Goal: Task Accomplishment & Management: Use online tool/utility

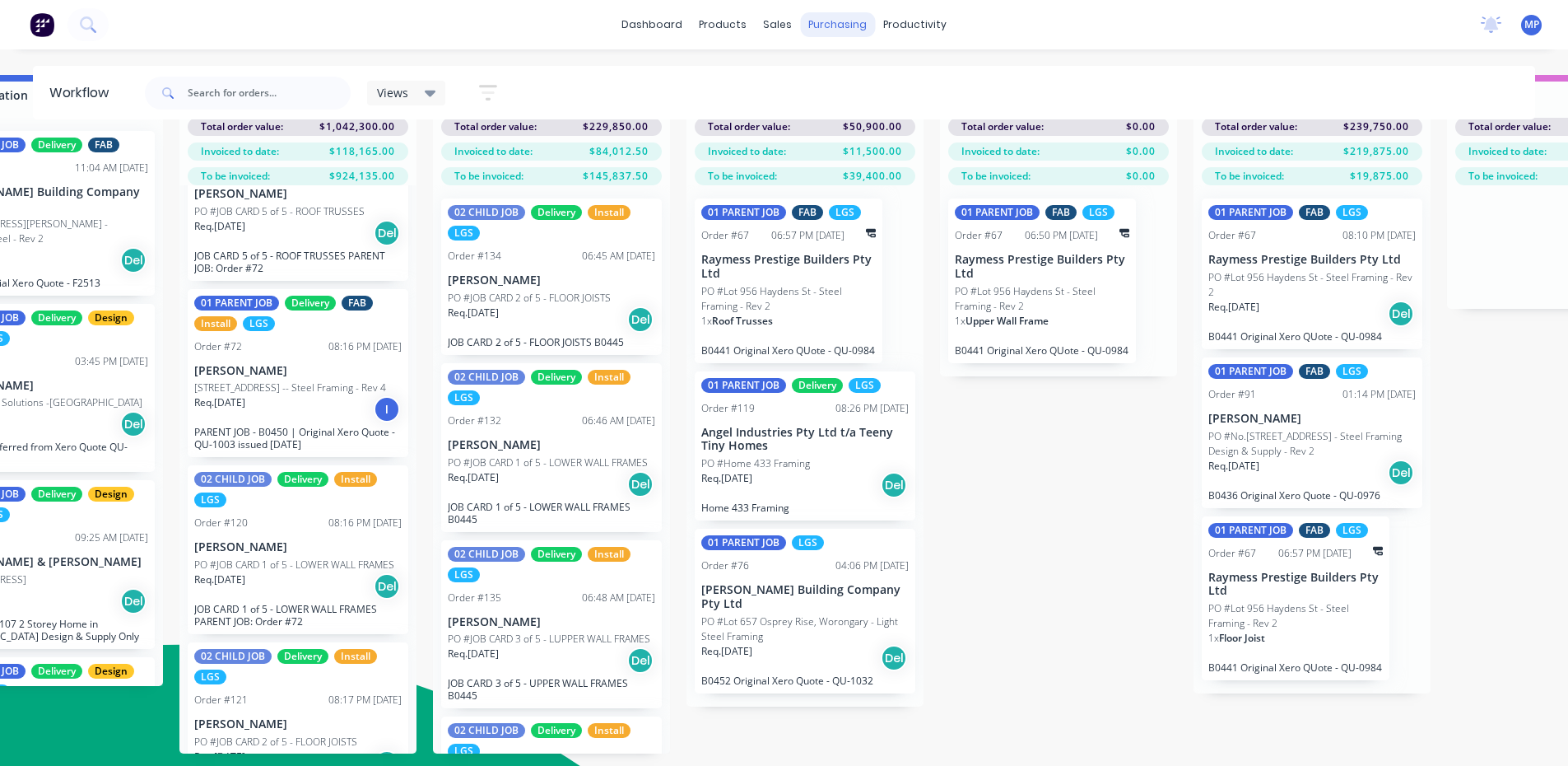
scroll to position [251, 0]
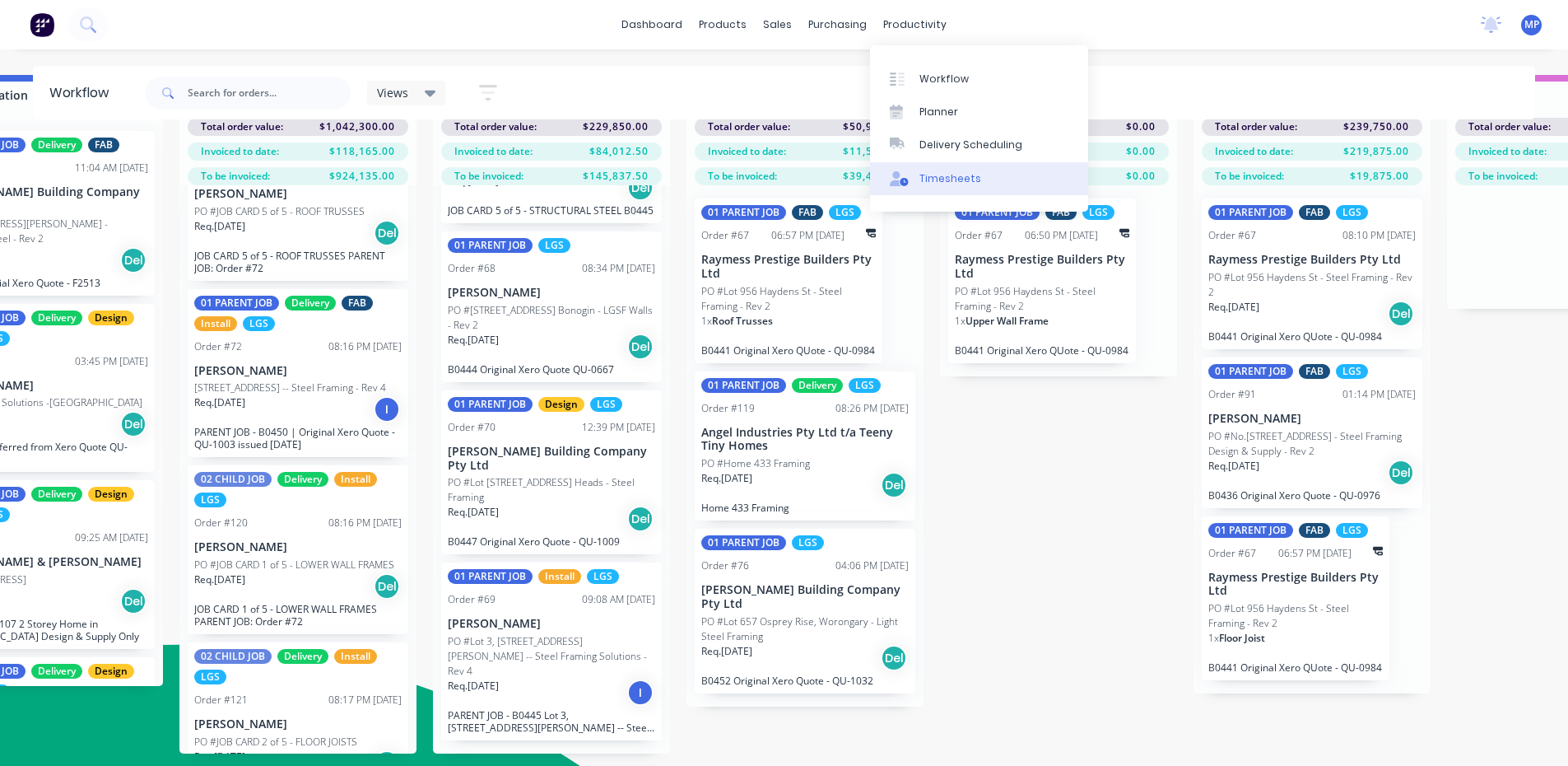
click at [954, 178] on div "Timesheets" at bounding box center [950, 178] width 62 height 14
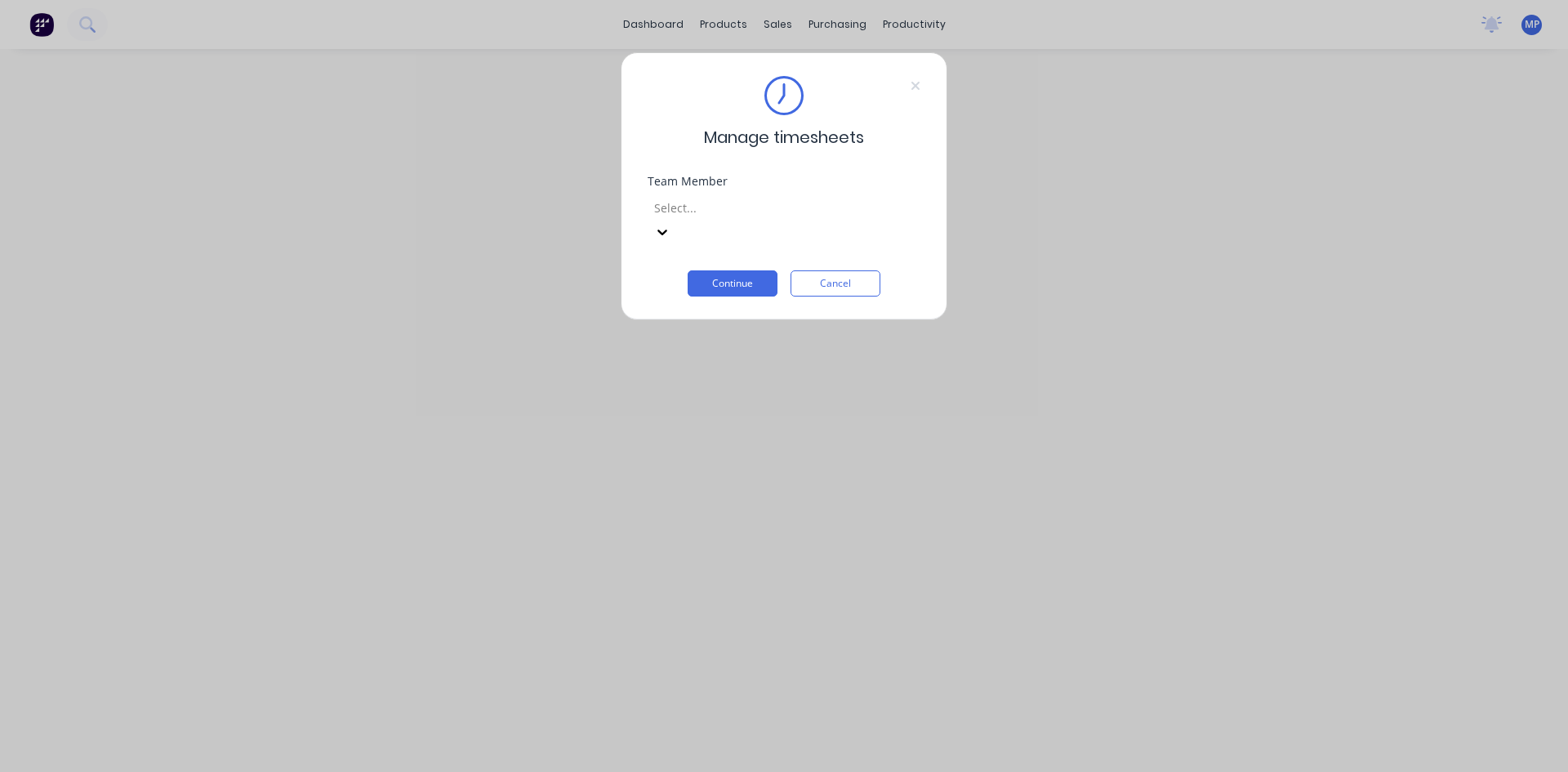
click at [677, 219] on div at bounding box center [662, 231] width 29 height 26
click at [917, 82] on icon at bounding box center [915, 86] width 10 height 13
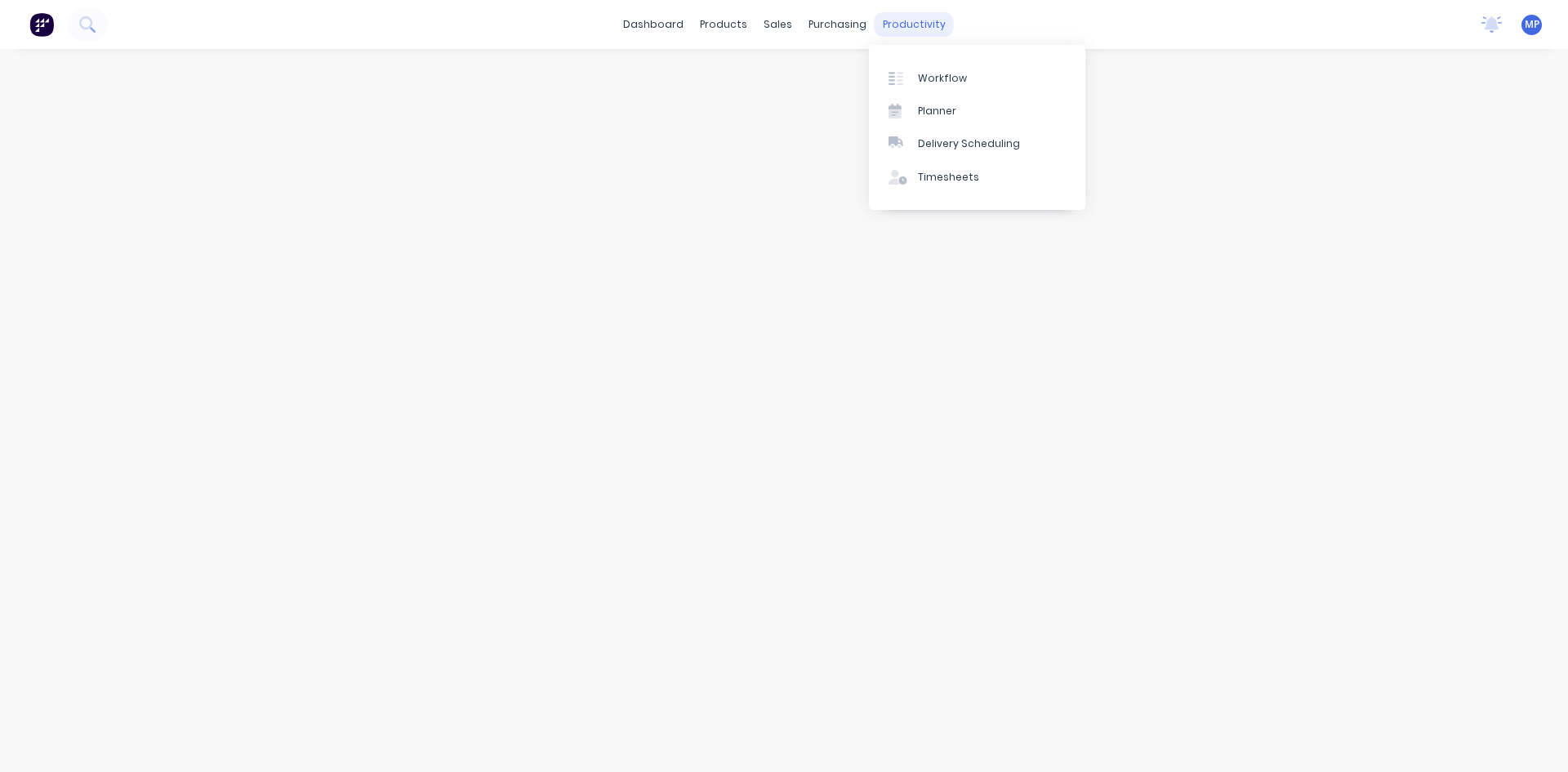
click at [918, 29] on div "productivity" at bounding box center [914, 24] width 80 height 24
click at [967, 181] on div "Timesheets" at bounding box center [948, 177] width 62 height 14
click at [939, 178] on div "Timesheets" at bounding box center [948, 177] width 62 height 14
click at [935, 98] on link "Planner" at bounding box center [977, 111] width 216 height 33
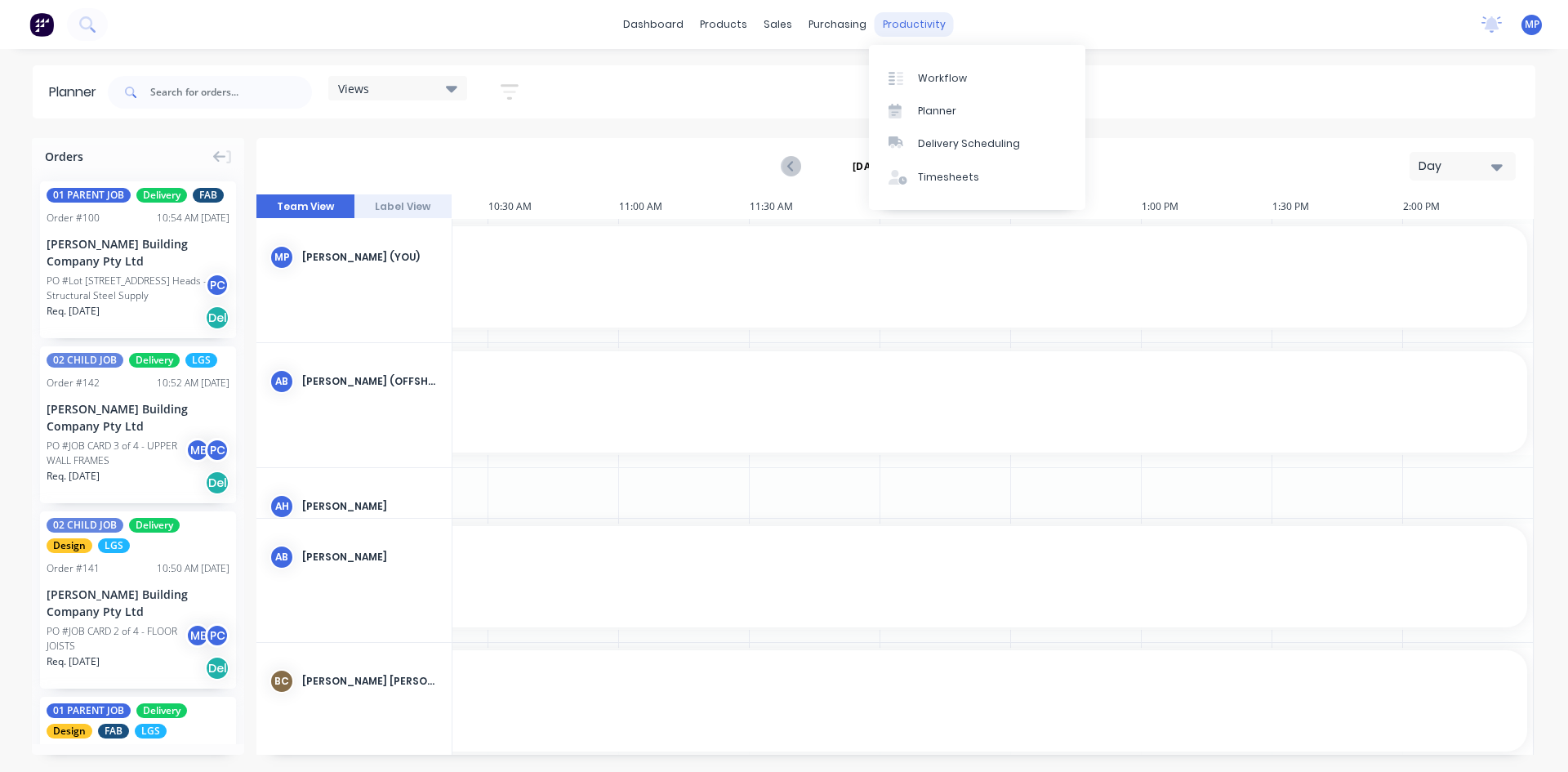
click at [900, 29] on div "productivity" at bounding box center [914, 24] width 80 height 24
click at [951, 138] on div "Delivery Scheduling" at bounding box center [968, 144] width 102 height 14
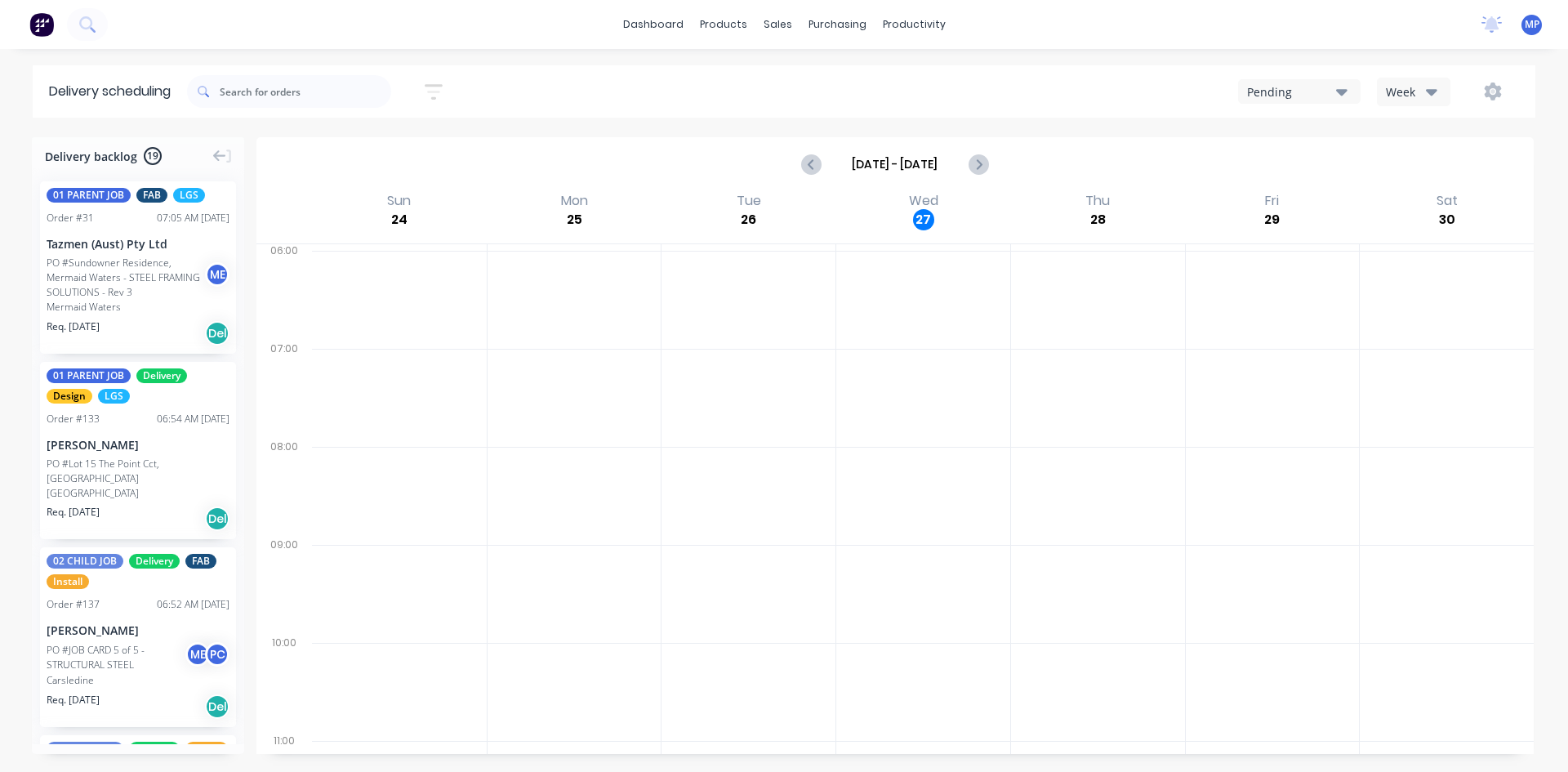
click at [1431, 96] on icon "button" at bounding box center [1431, 91] width 12 height 18
click at [1427, 174] on div "Vehicle" at bounding box center [1458, 167] width 162 height 33
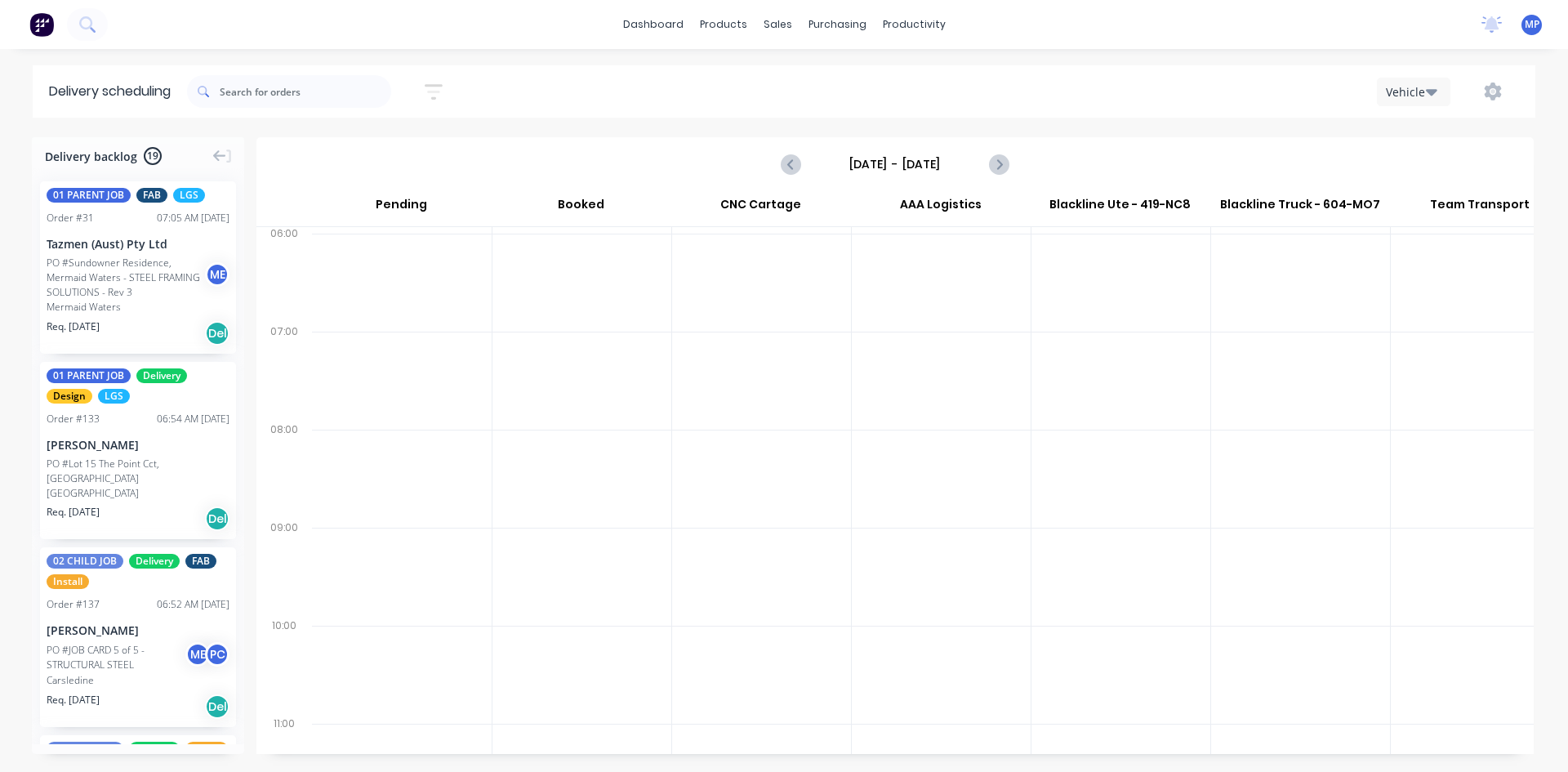
scroll to position [0, 1]
click at [945, 114] on div "Planner" at bounding box center [936, 111] width 38 height 14
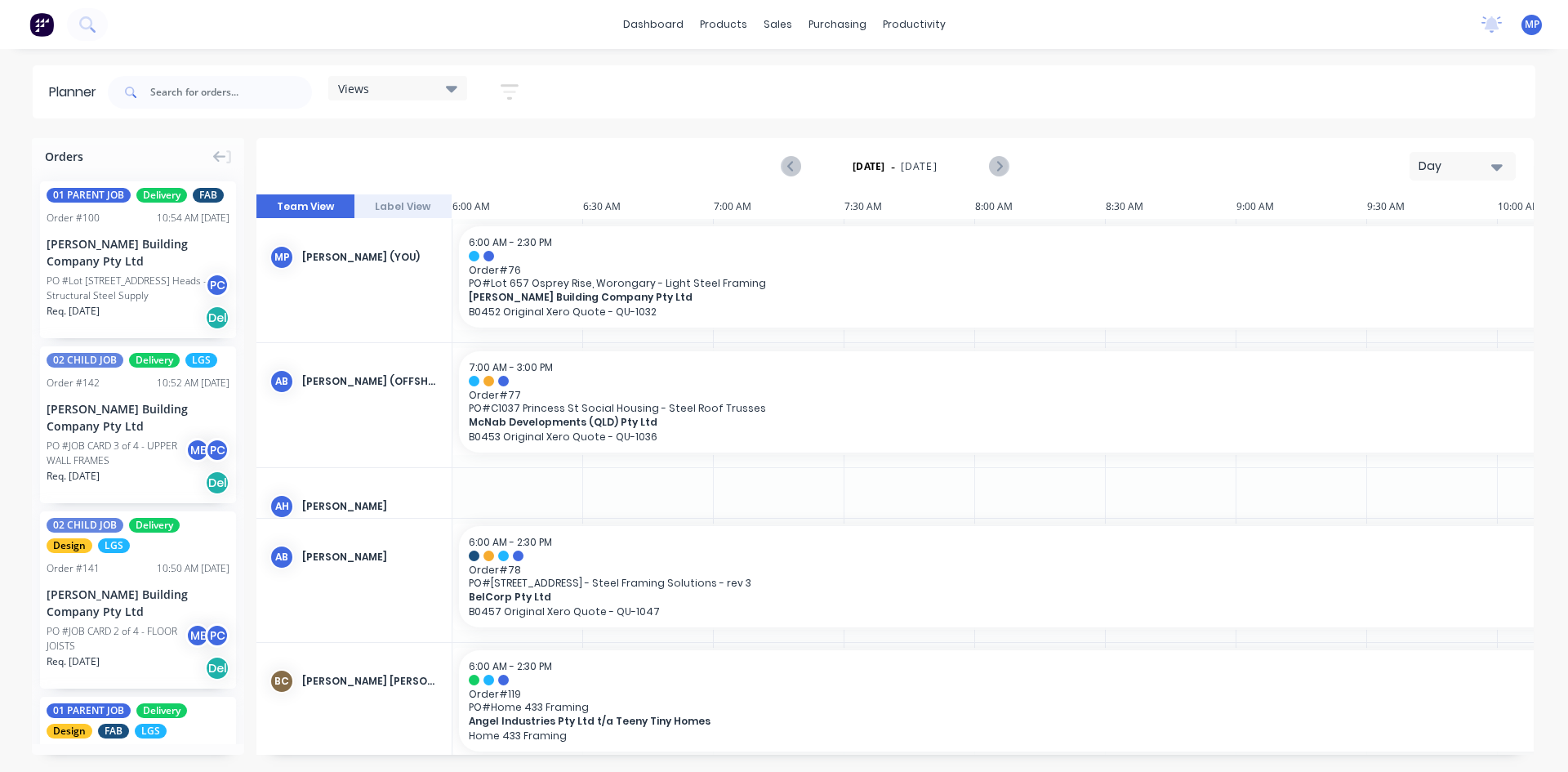
scroll to position [0, 1146]
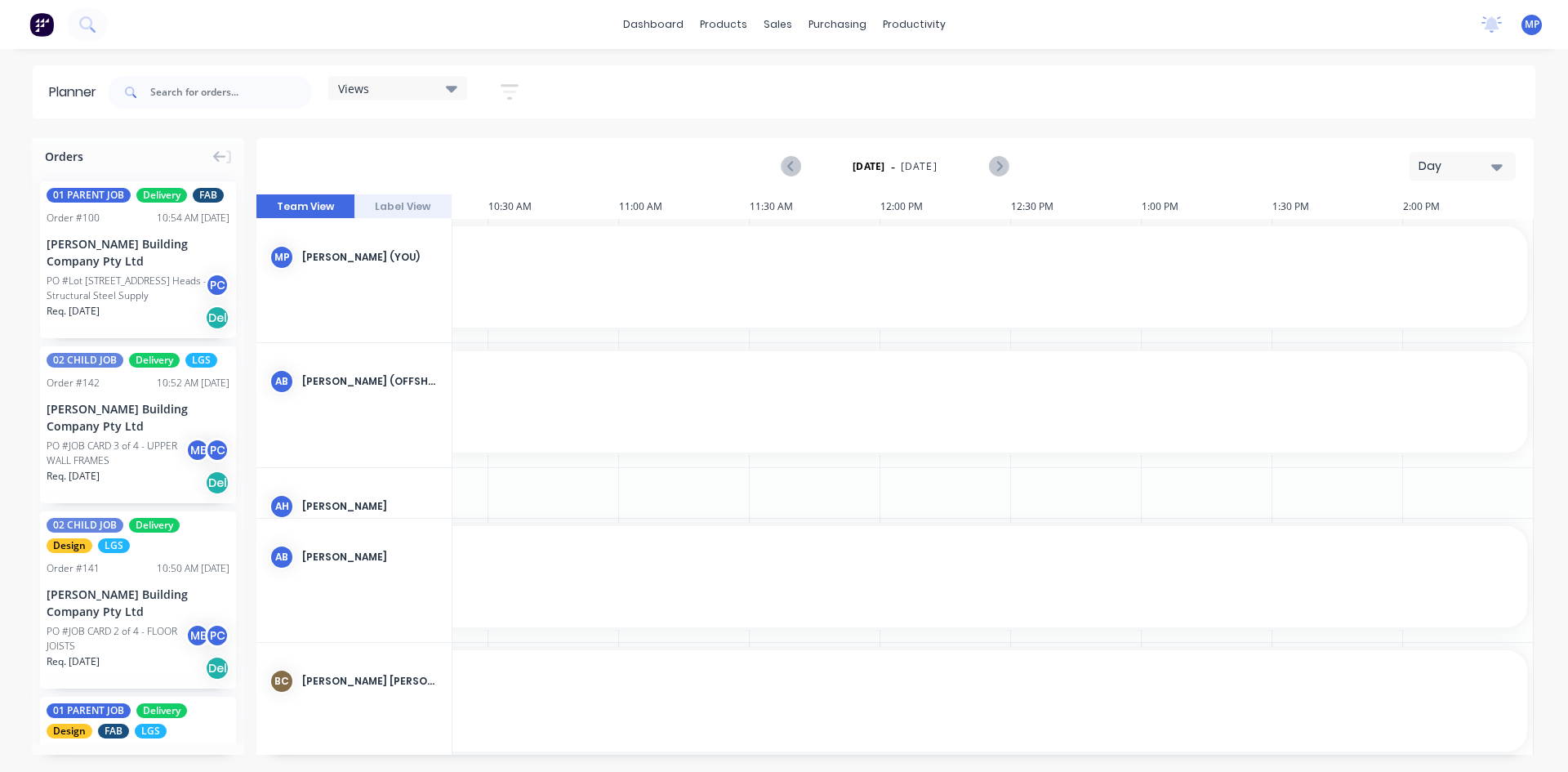
click at [1503, 167] on button "Day" at bounding box center [1463, 166] width 106 height 29
click at [1404, 244] on div "Week" at bounding box center [1433, 242] width 162 height 33
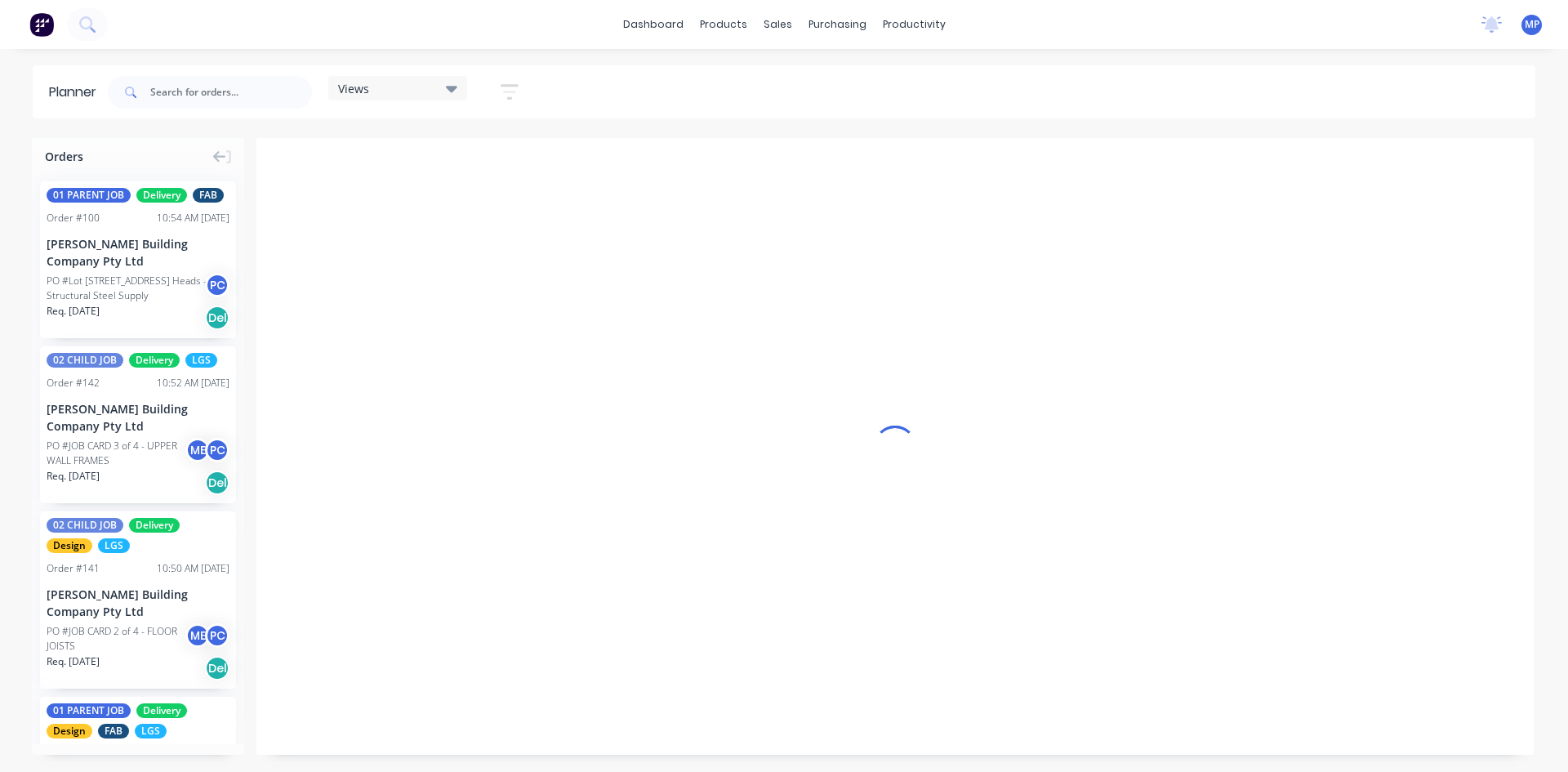
scroll to position [0, 1]
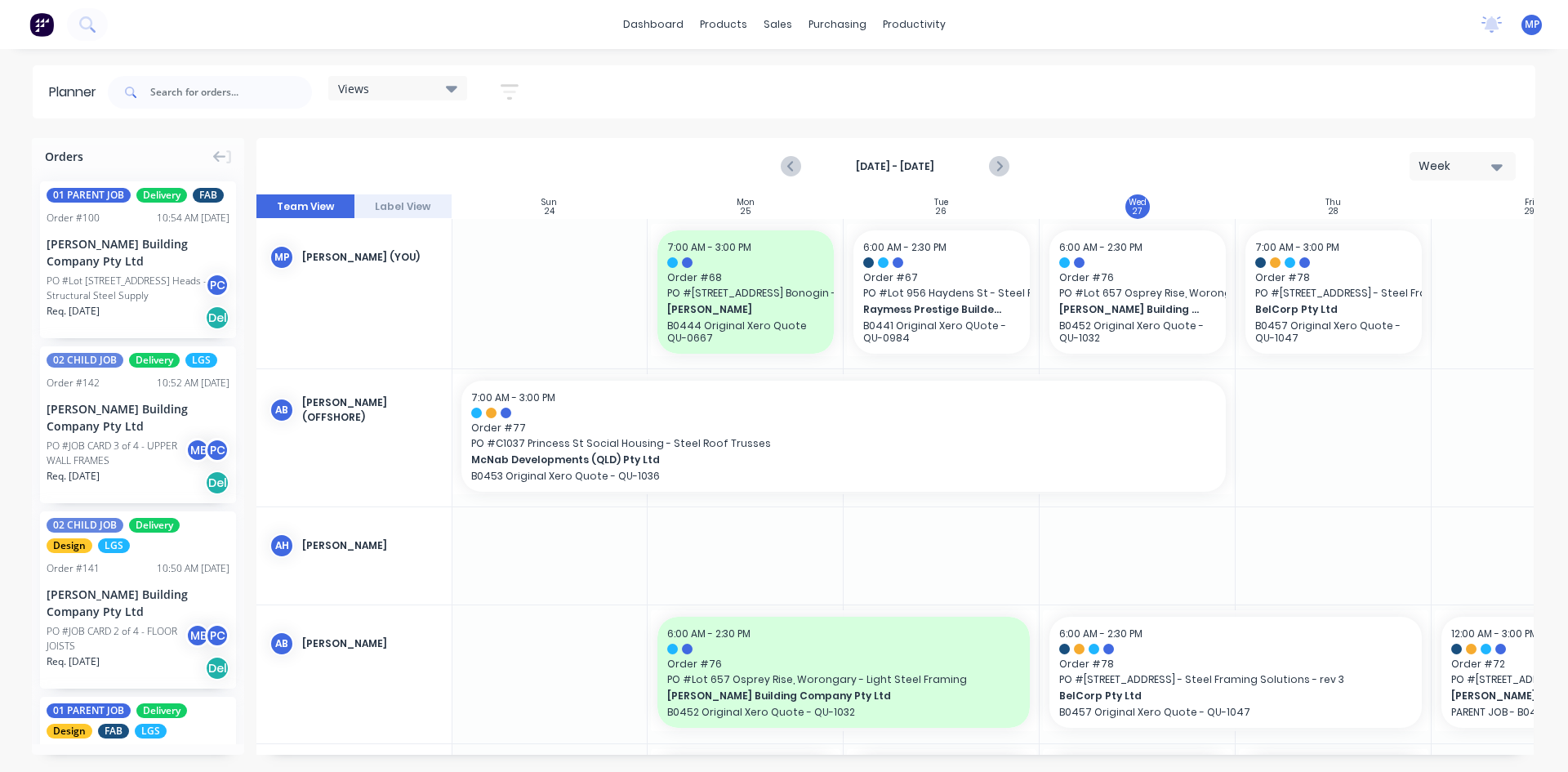
click at [1078, 96] on div "Views Save new view None (Default) edit DESIGN TEAM (INTERNAL) edit ENGINEERING…" at bounding box center [820, 92] width 1431 height 49
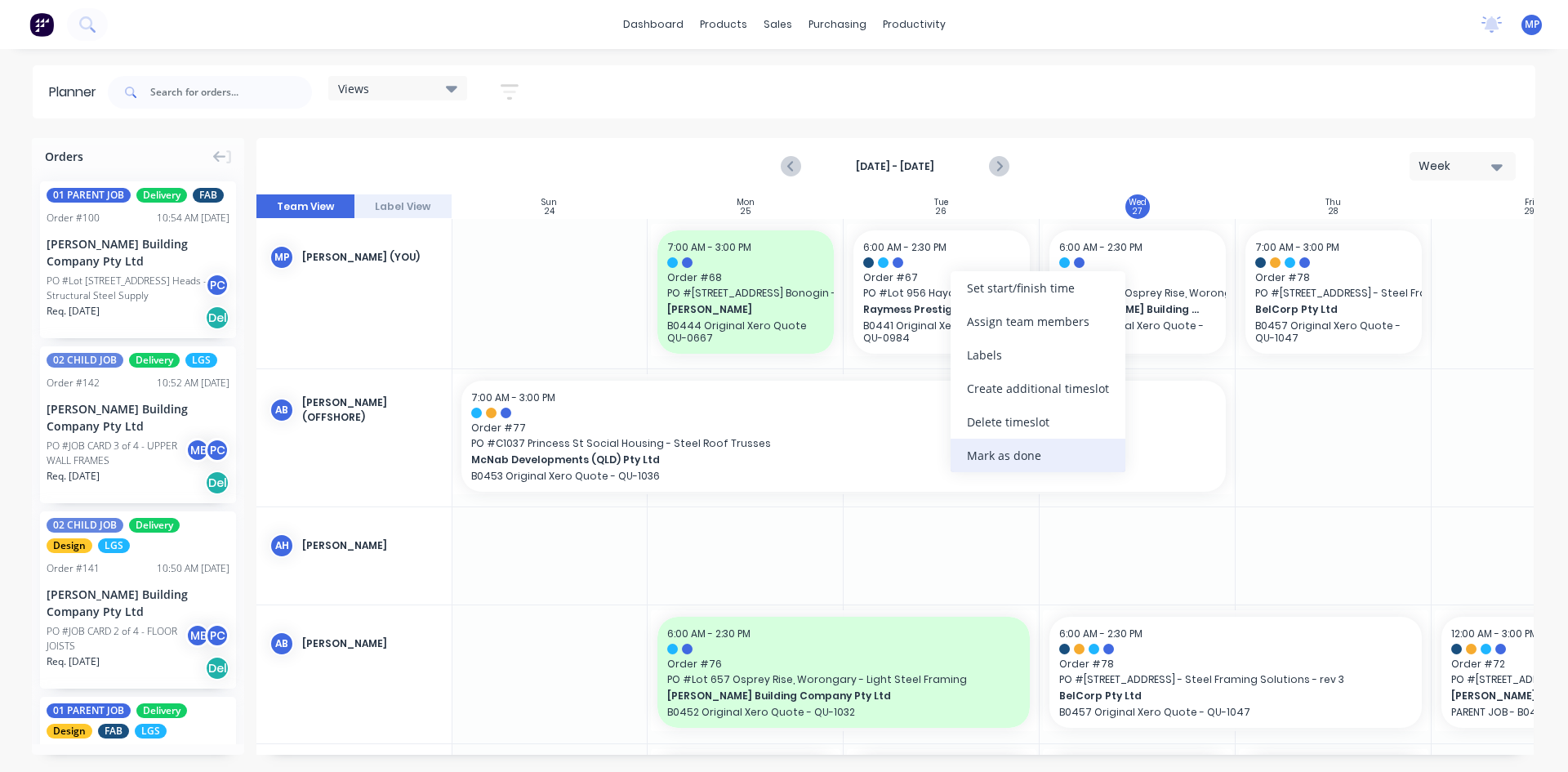
click at [1002, 455] on div "Mark as done" at bounding box center [1038, 455] width 175 height 33
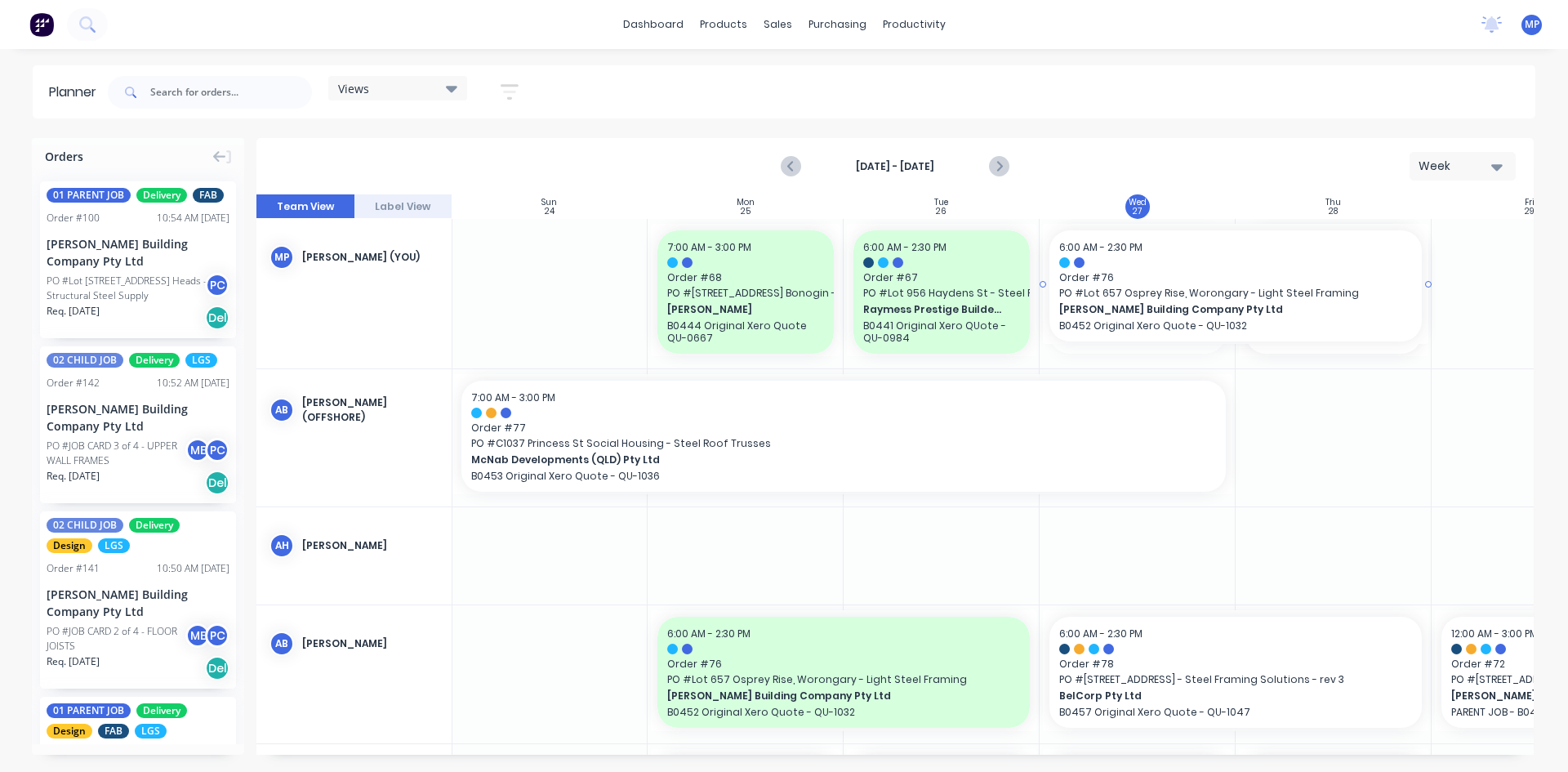
drag, startPoint x: 1234, startPoint y: 294, endPoint x: 1389, endPoint y: 298, distance: 155.1
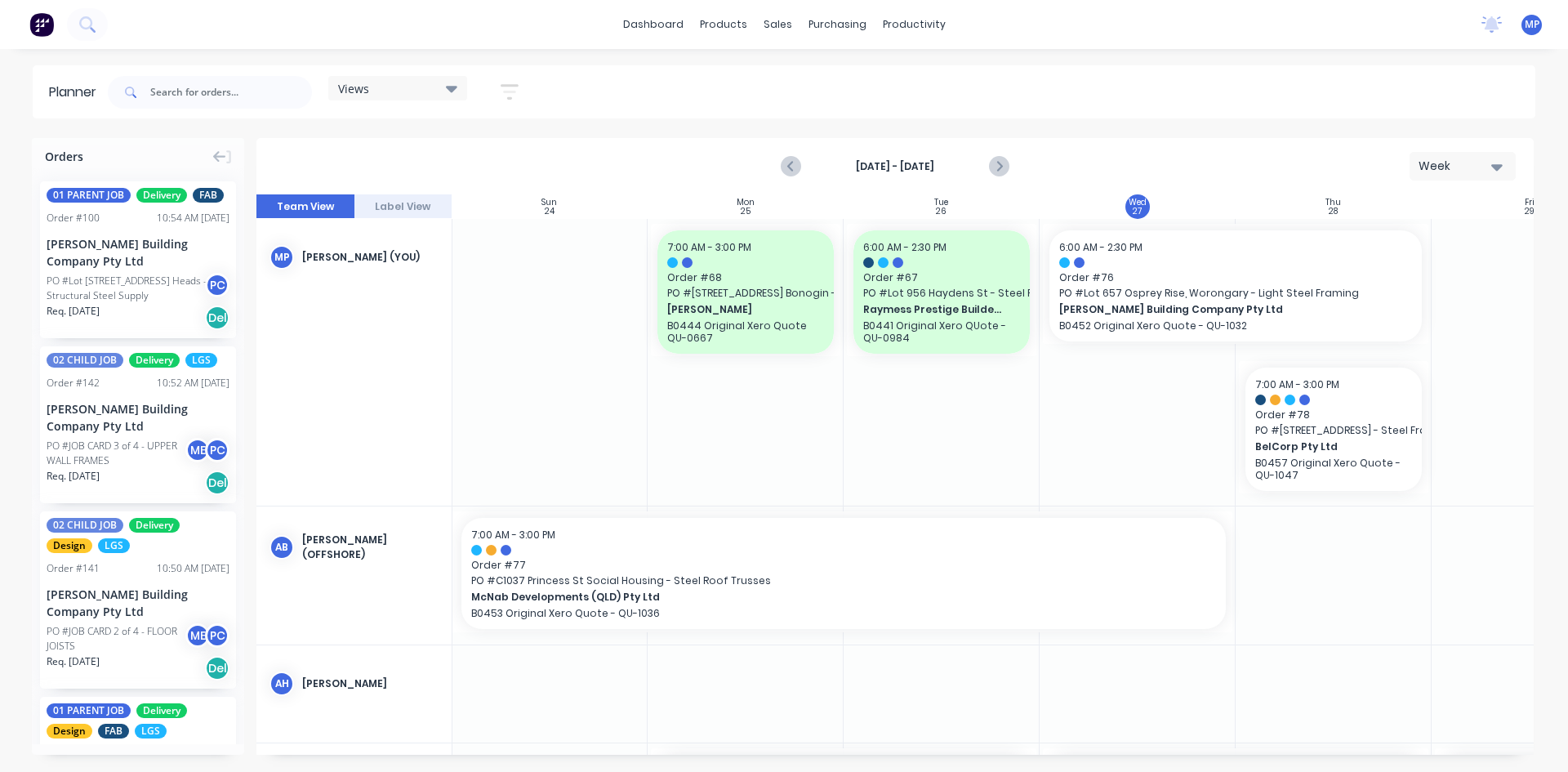
click at [450, 90] on icon at bounding box center [451, 88] width 12 height 18
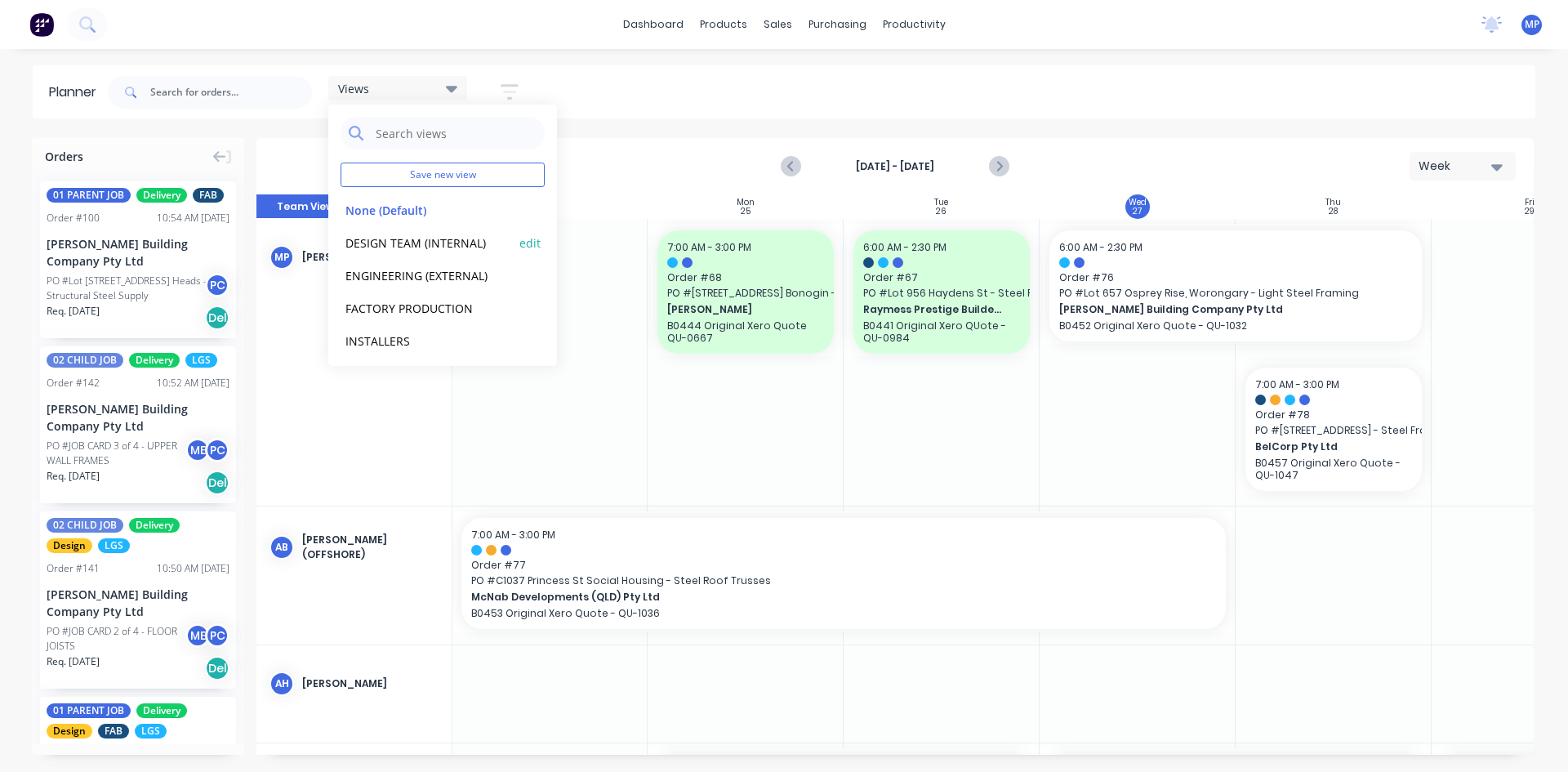
drag, startPoint x: 430, startPoint y: 239, endPoint x: 447, endPoint y: 237, distance: 17.1
click at [429, 239] on button "DESIGN TEAM (INTERNAL)" at bounding box center [427, 242] width 174 height 19
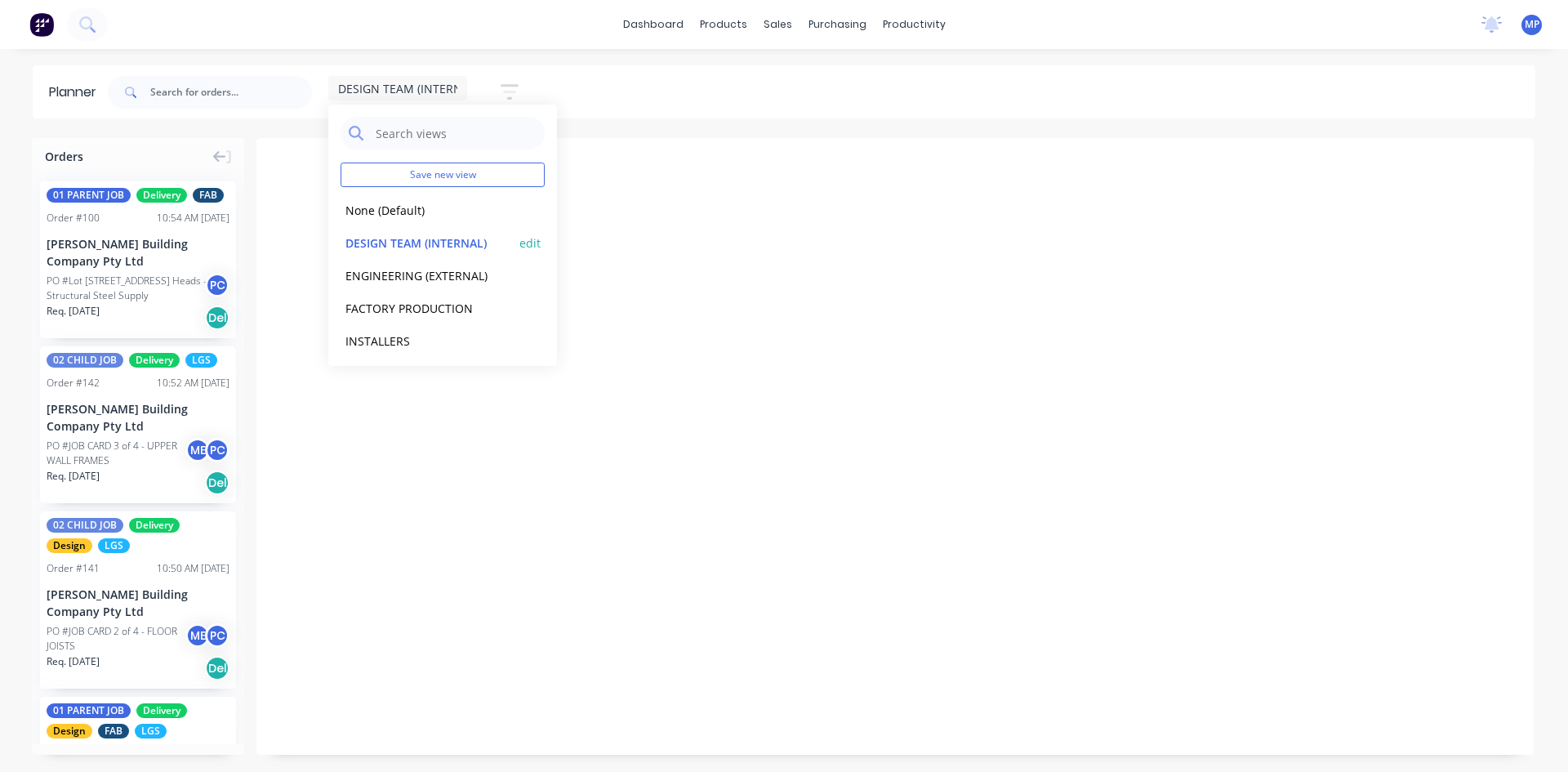
scroll to position [0, 1140]
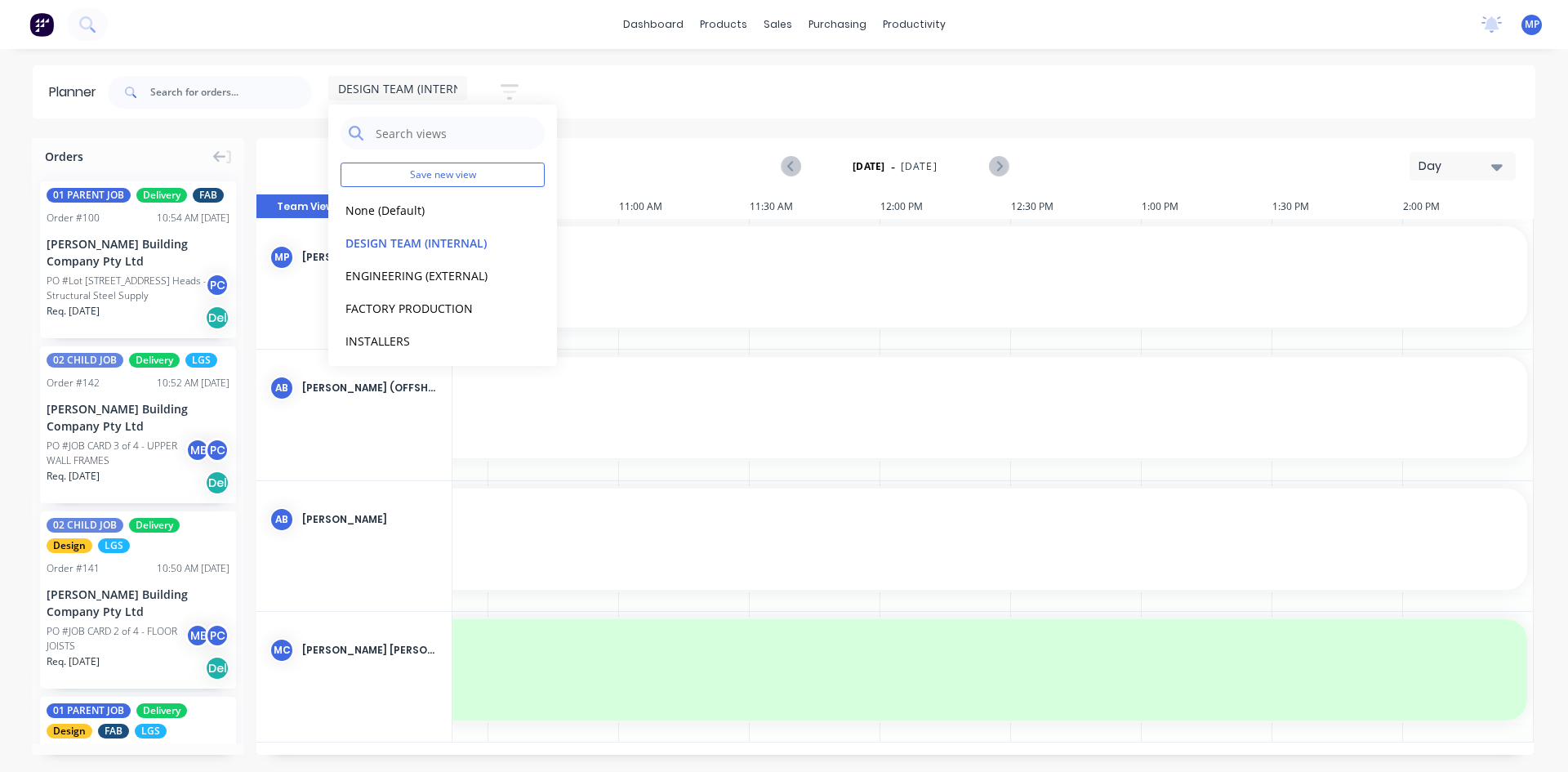
click at [1488, 168] on div "Day" at bounding box center [1456, 165] width 75 height 17
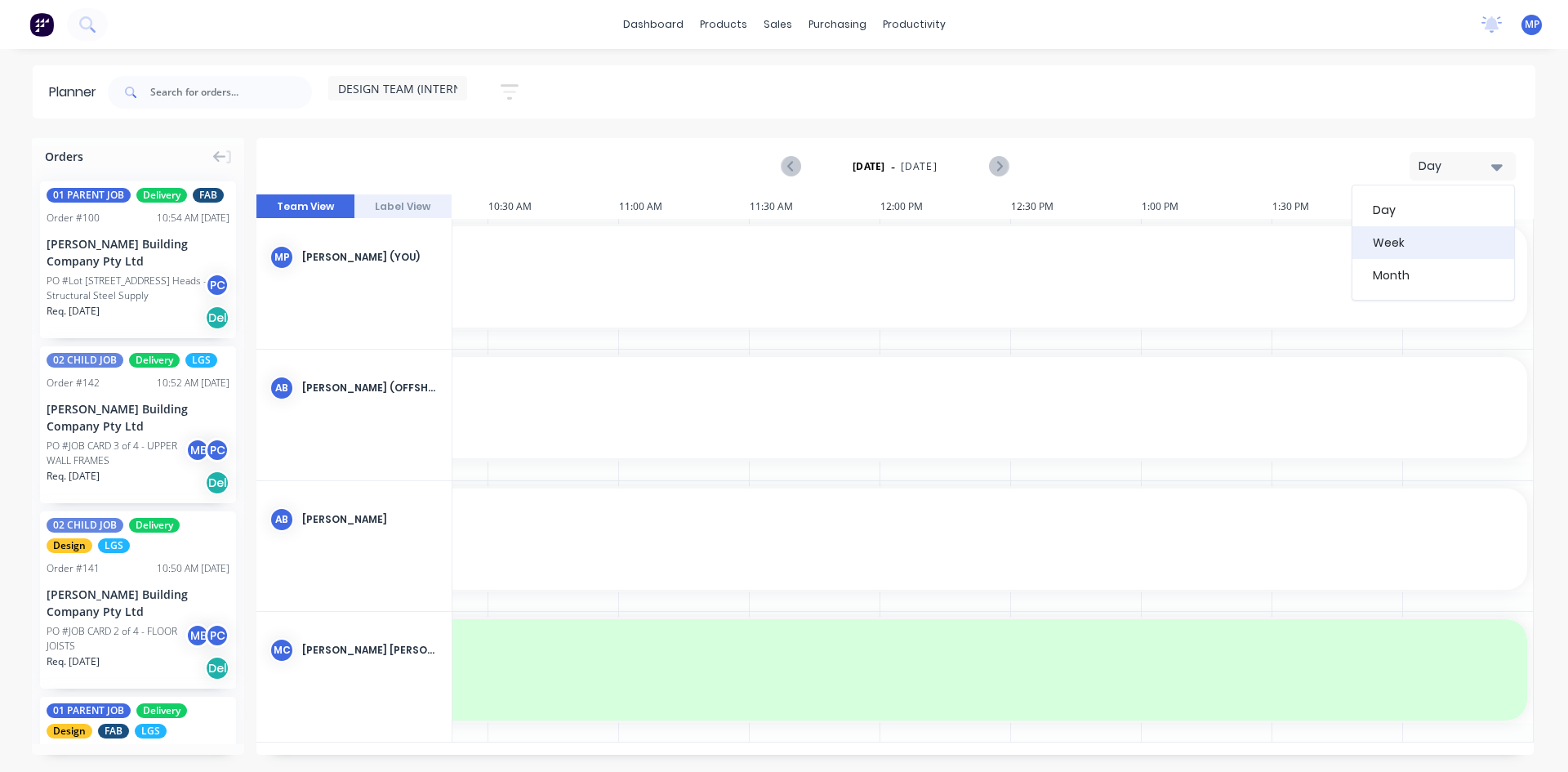
click at [1418, 242] on div "Week" at bounding box center [1433, 242] width 162 height 33
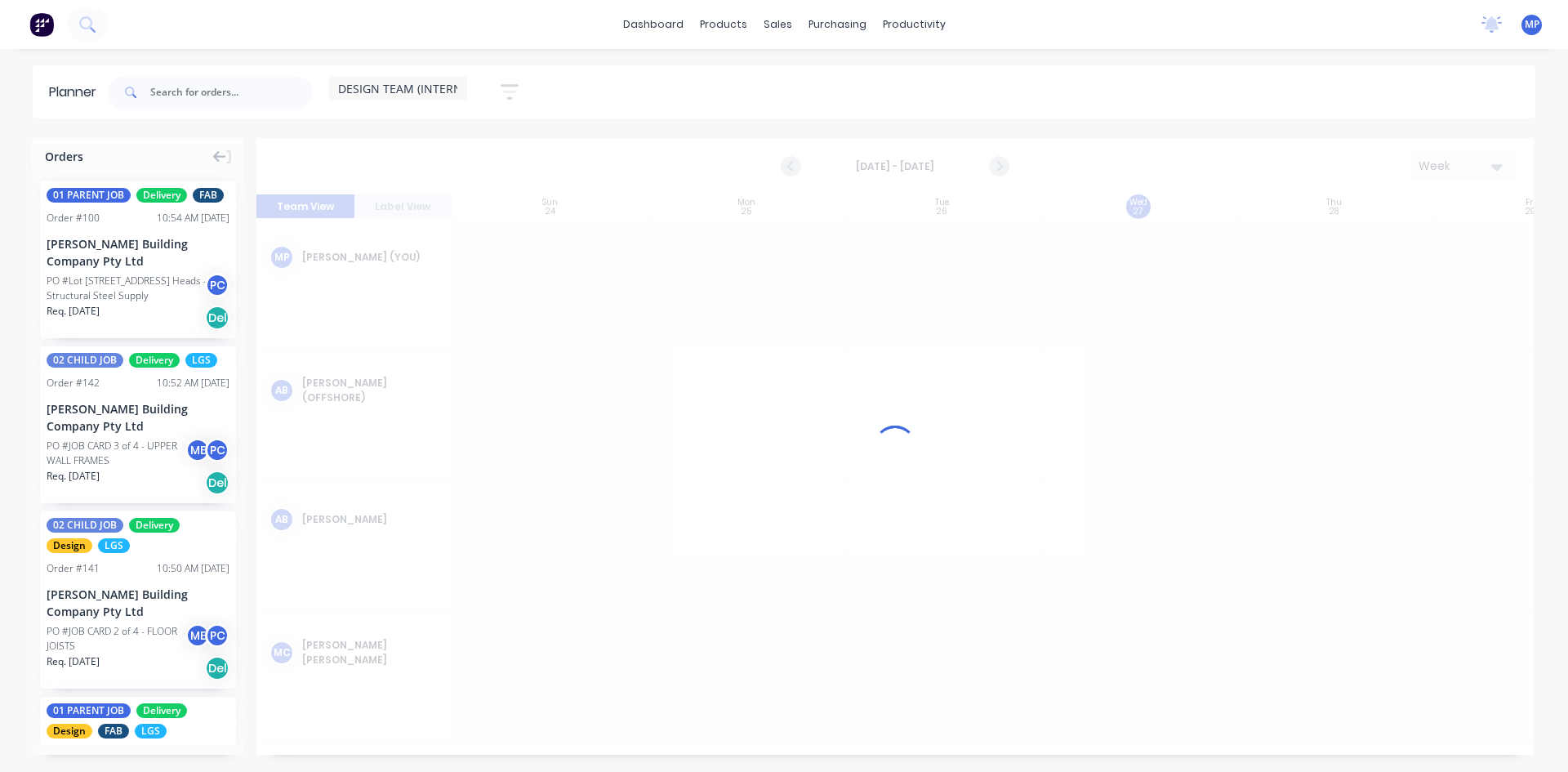
scroll to position [0, 1]
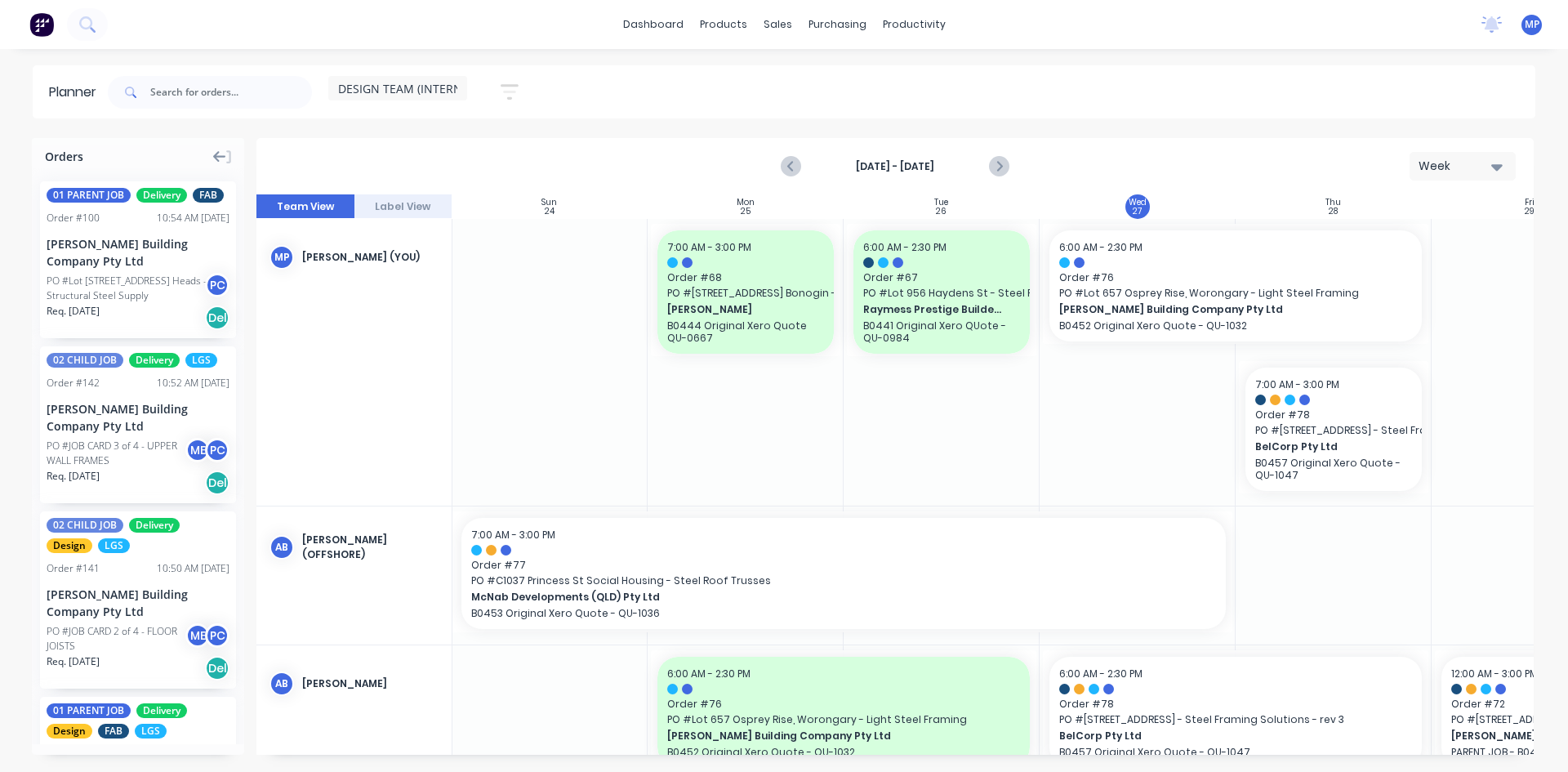
click at [223, 151] on icon at bounding box center [220, 156] width 13 height 14
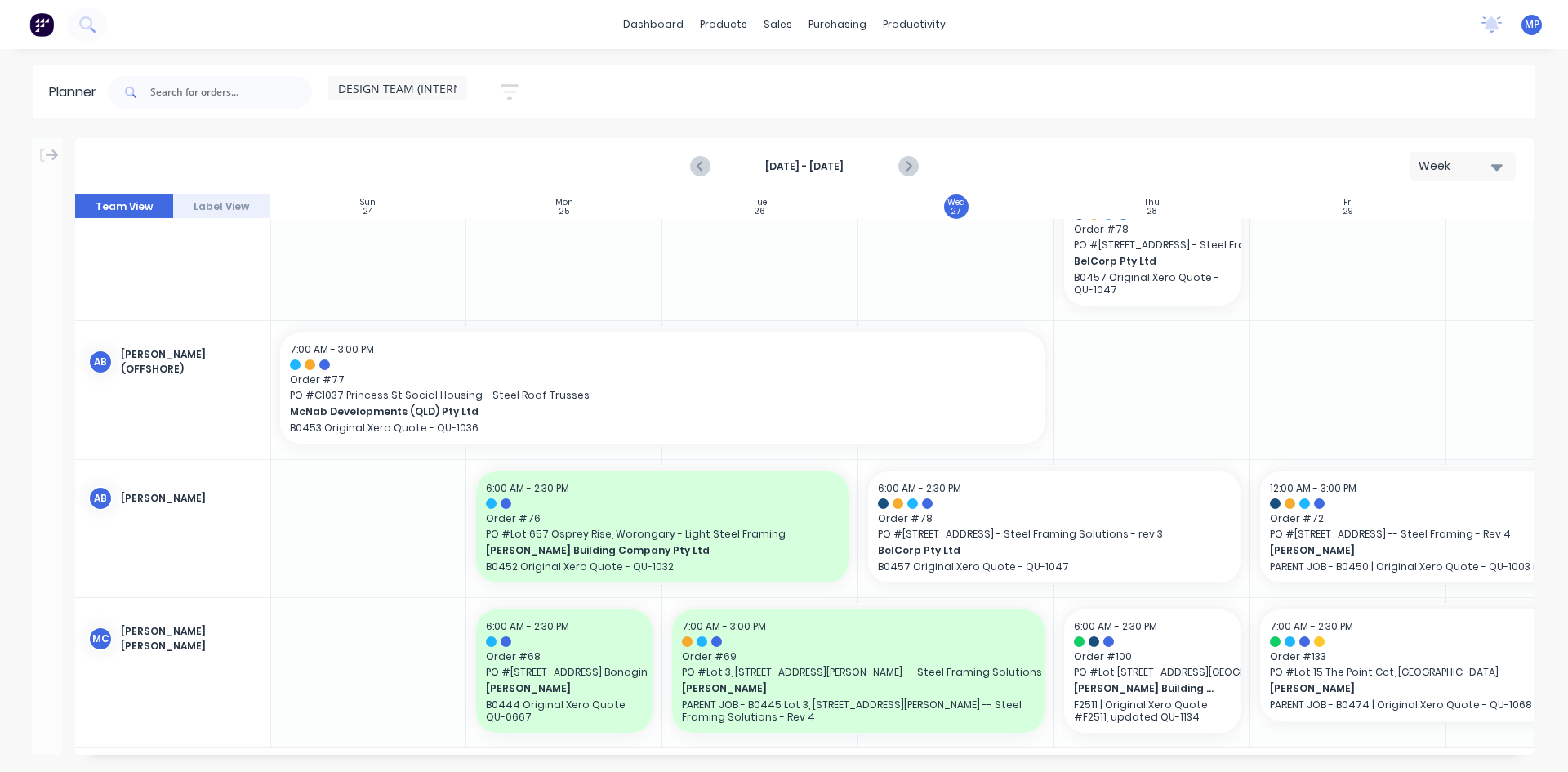
scroll to position [197, 1]
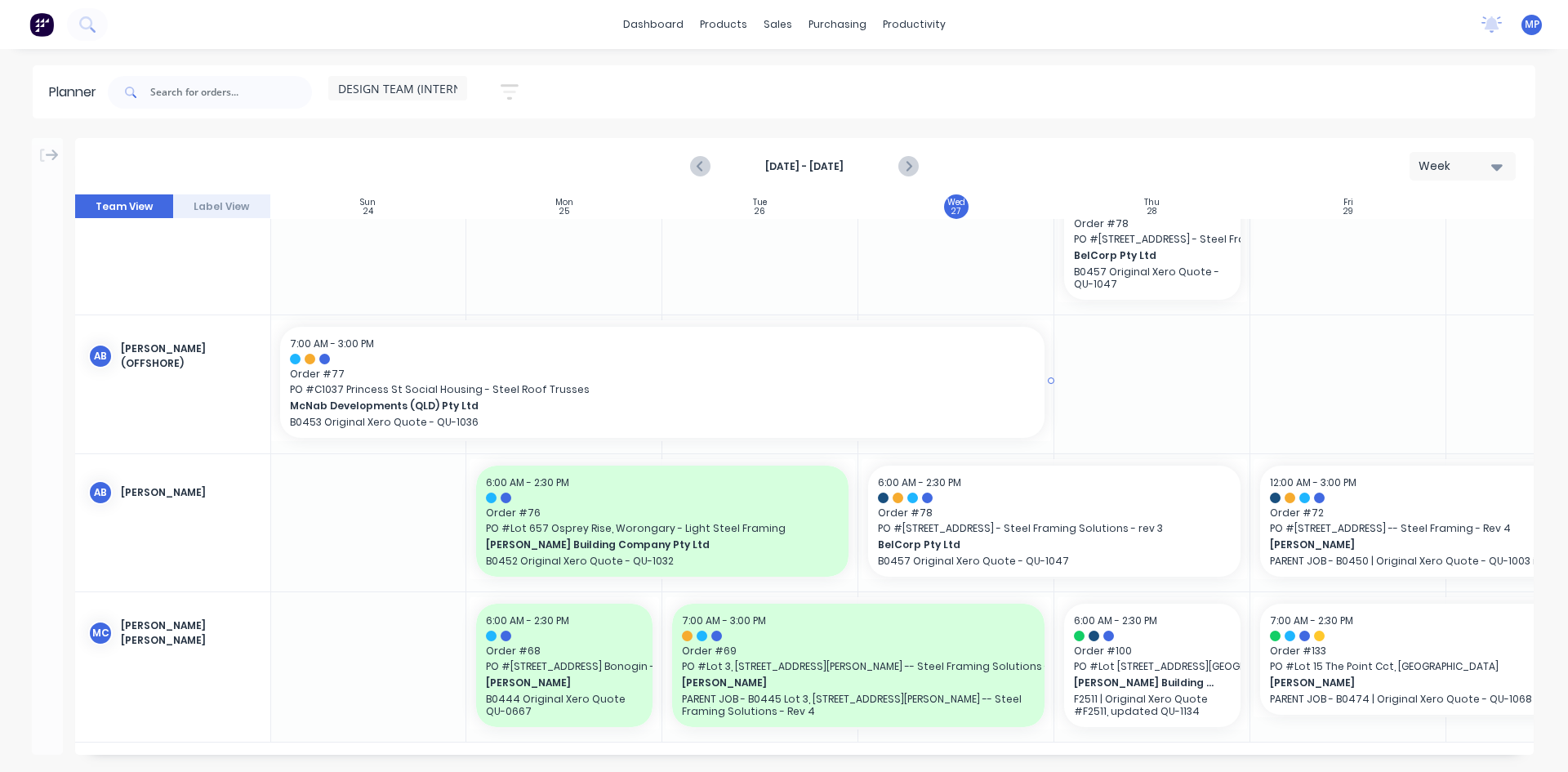
click at [1051, 374] on div at bounding box center [1052, 380] width 4 height 120
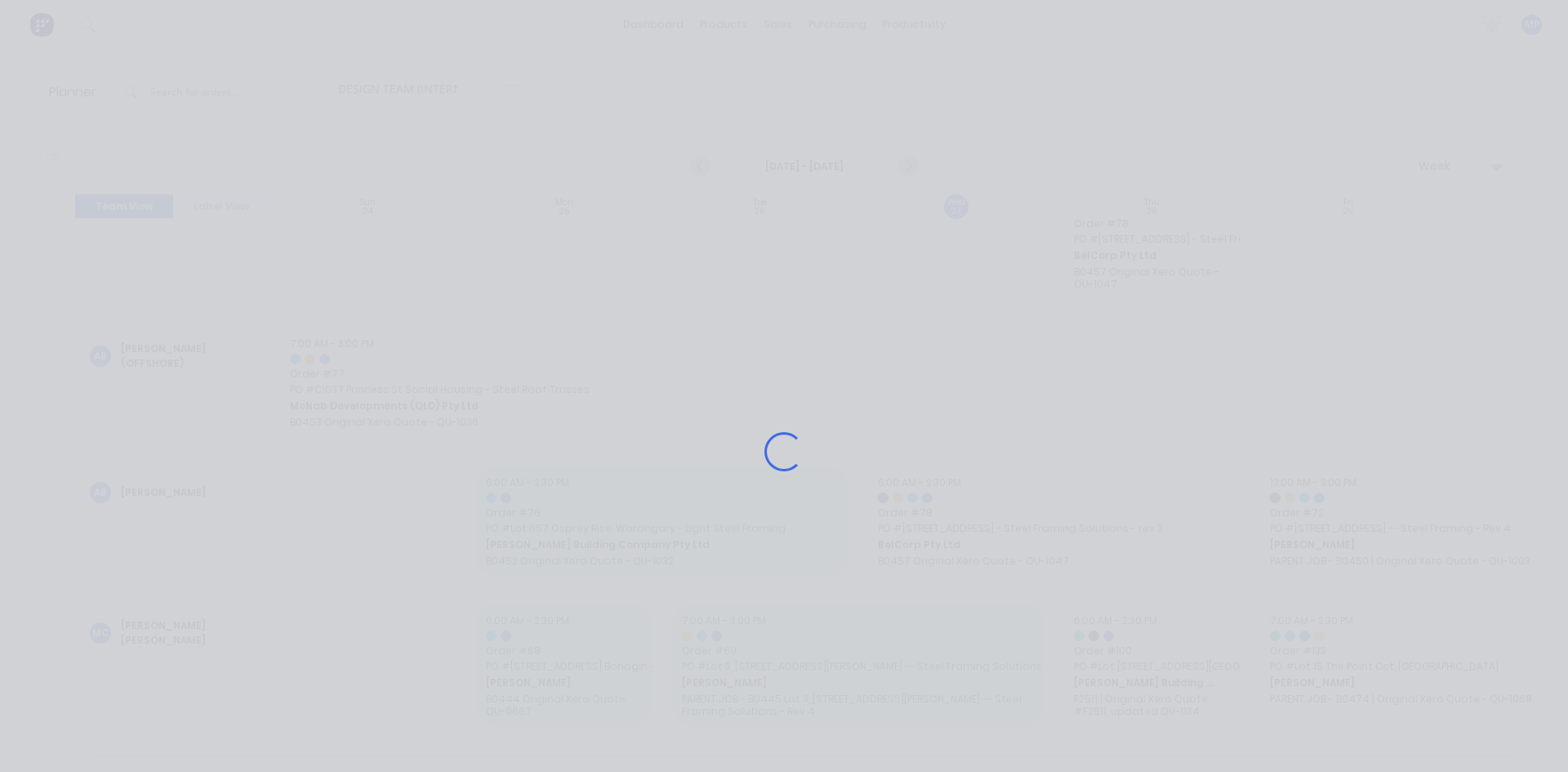
scroll to position [186, 1]
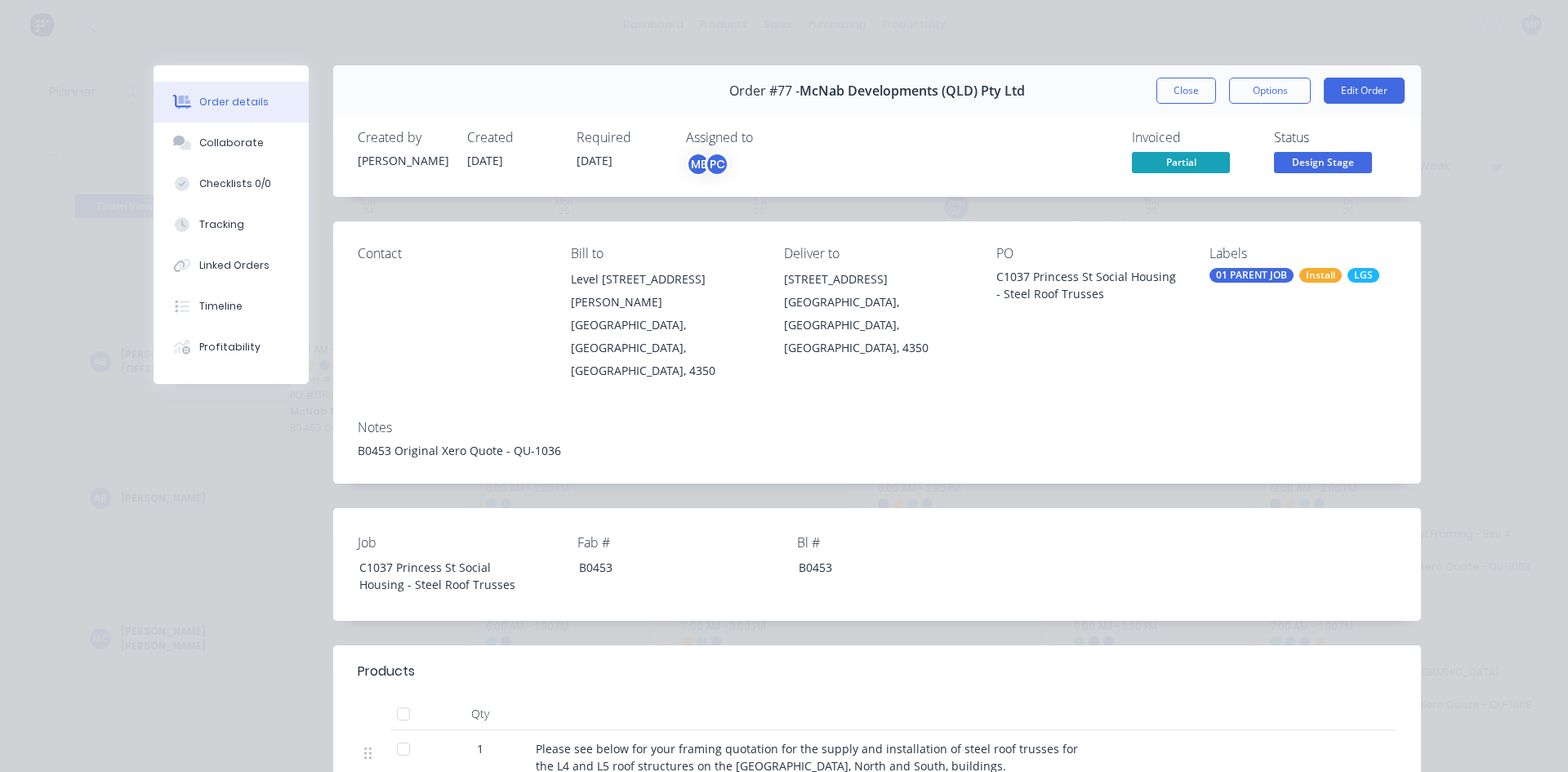
click at [1171, 86] on button "Close" at bounding box center [1186, 90] width 60 height 26
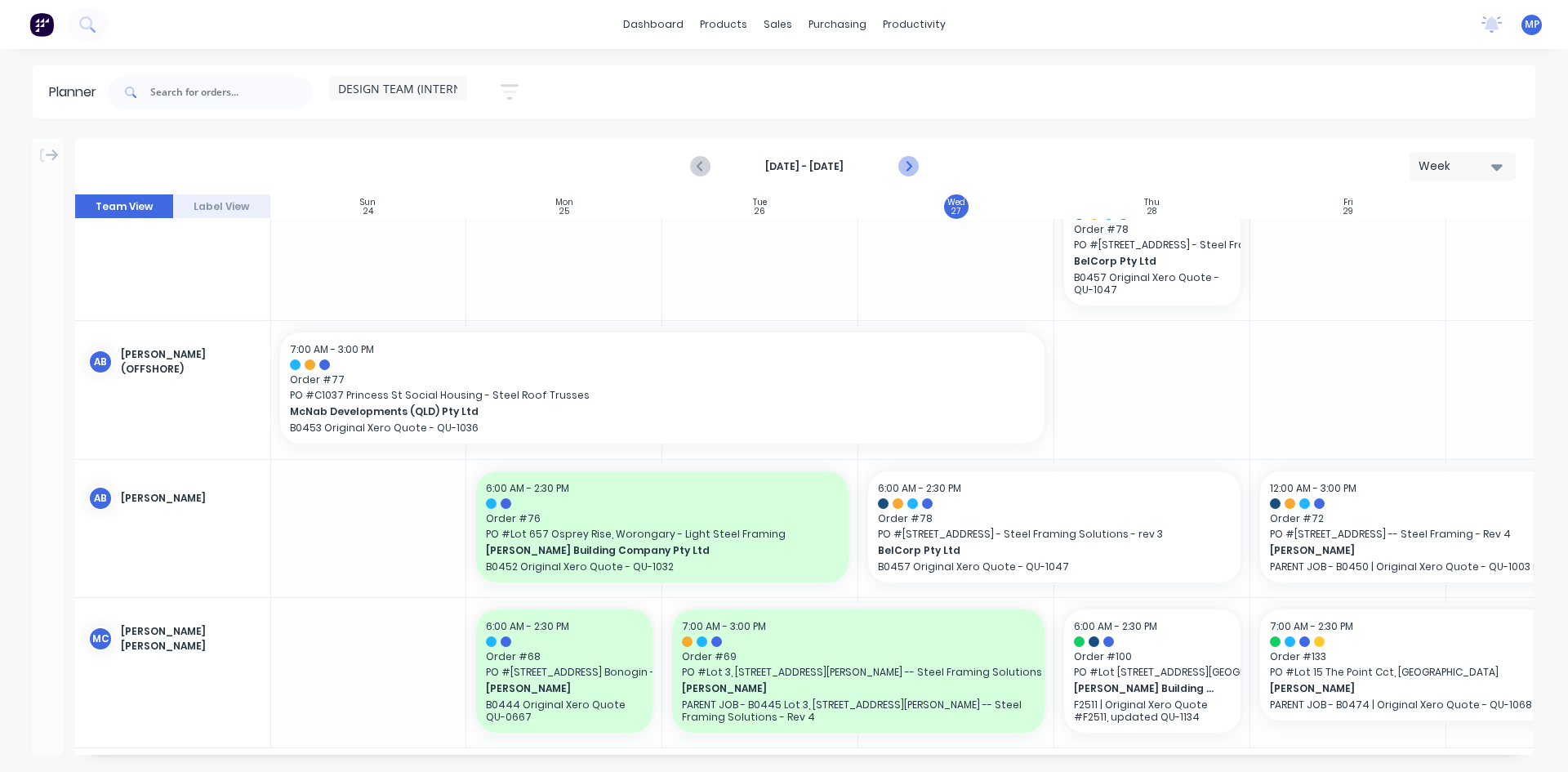
click at [908, 163] on icon "Next page" at bounding box center [908, 167] width 20 height 20
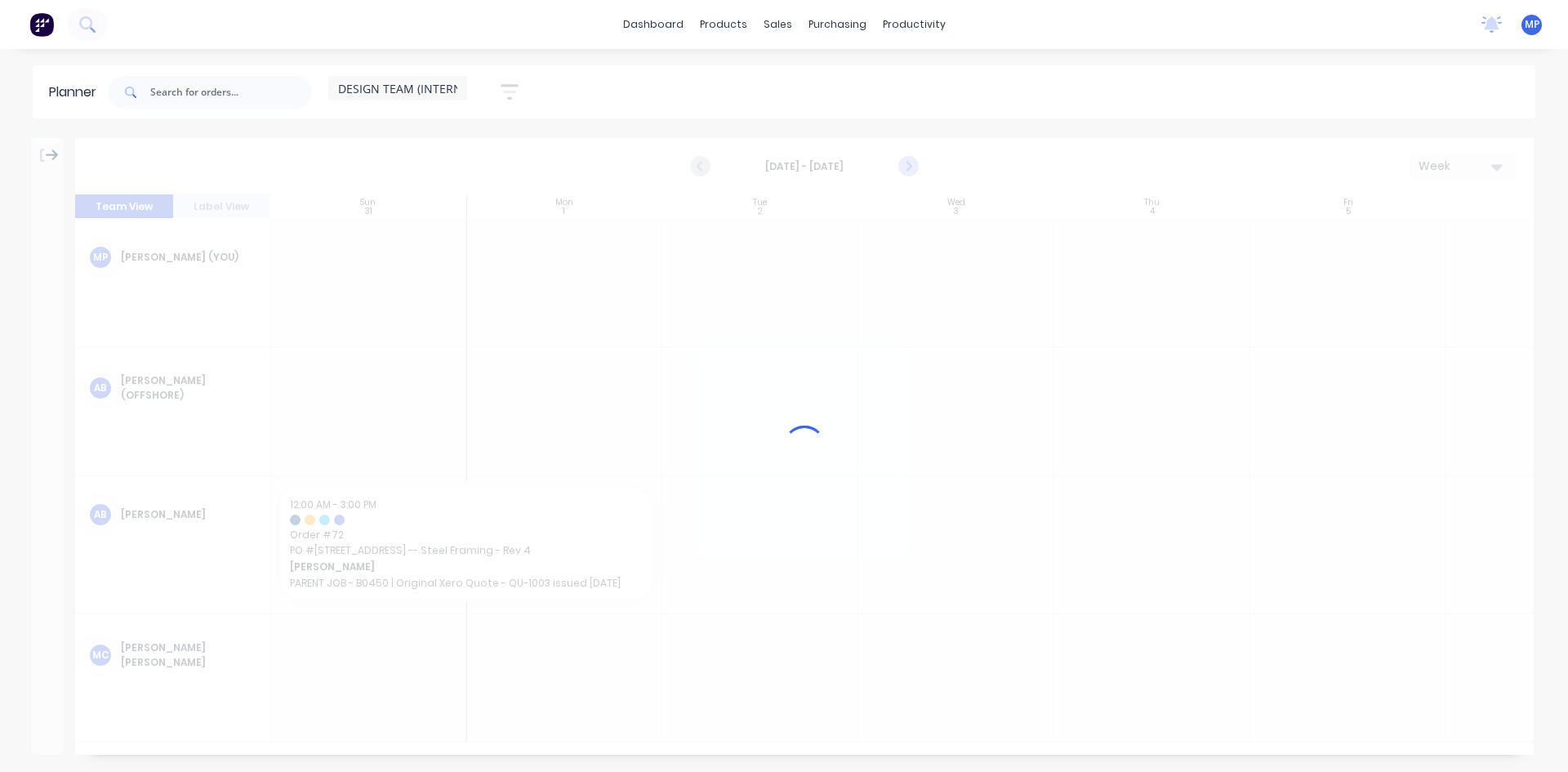
scroll to position [0, 1]
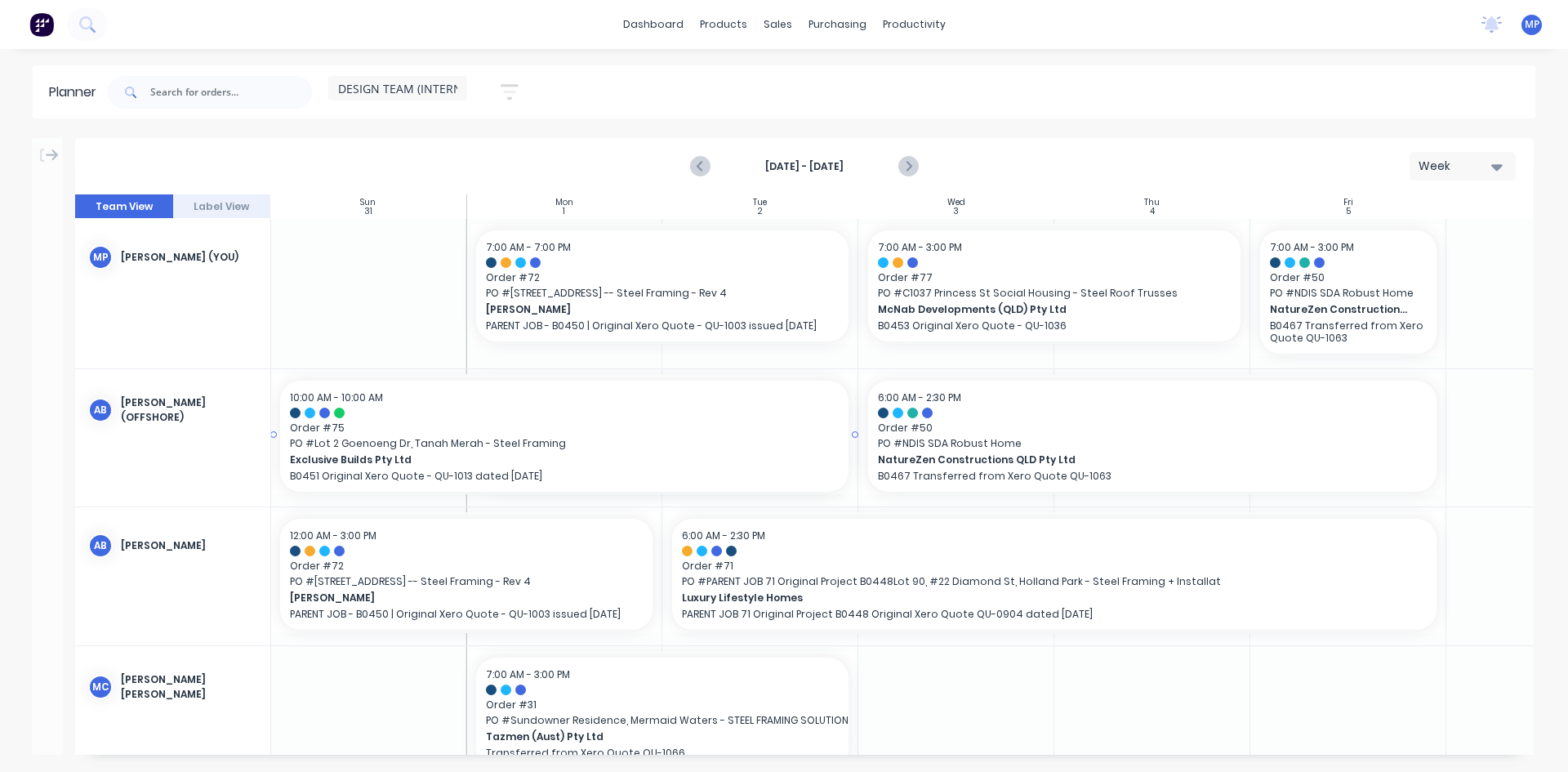
drag, startPoint x: 470, startPoint y: 432, endPoint x: 390, endPoint y: 432, distance: 80.0
click at [48, 155] on icon at bounding box center [52, 155] width 13 height 12
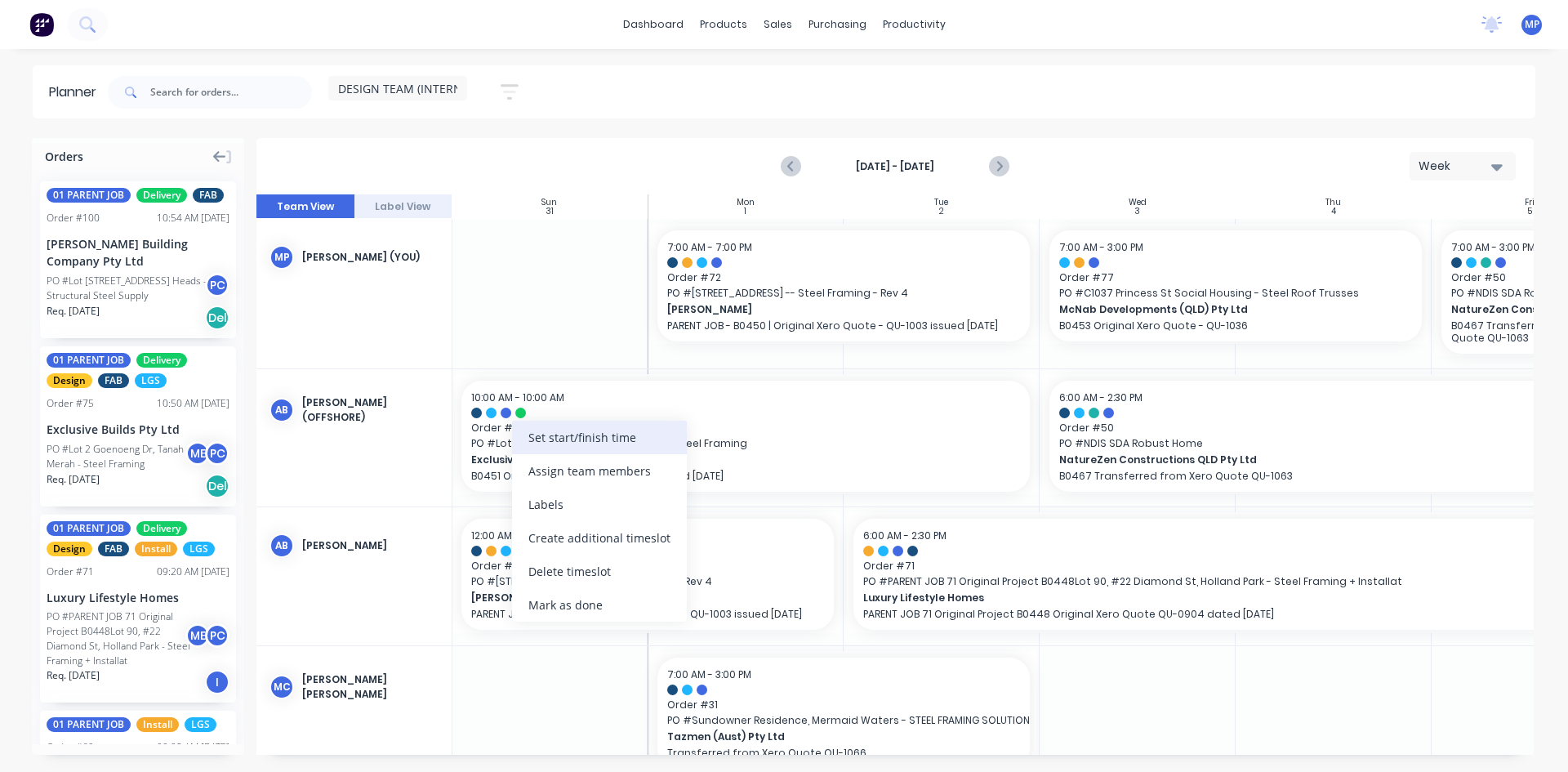
click at [553, 441] on div "Set start/finish time" at bounding box center [600, 437] width 175 height 33
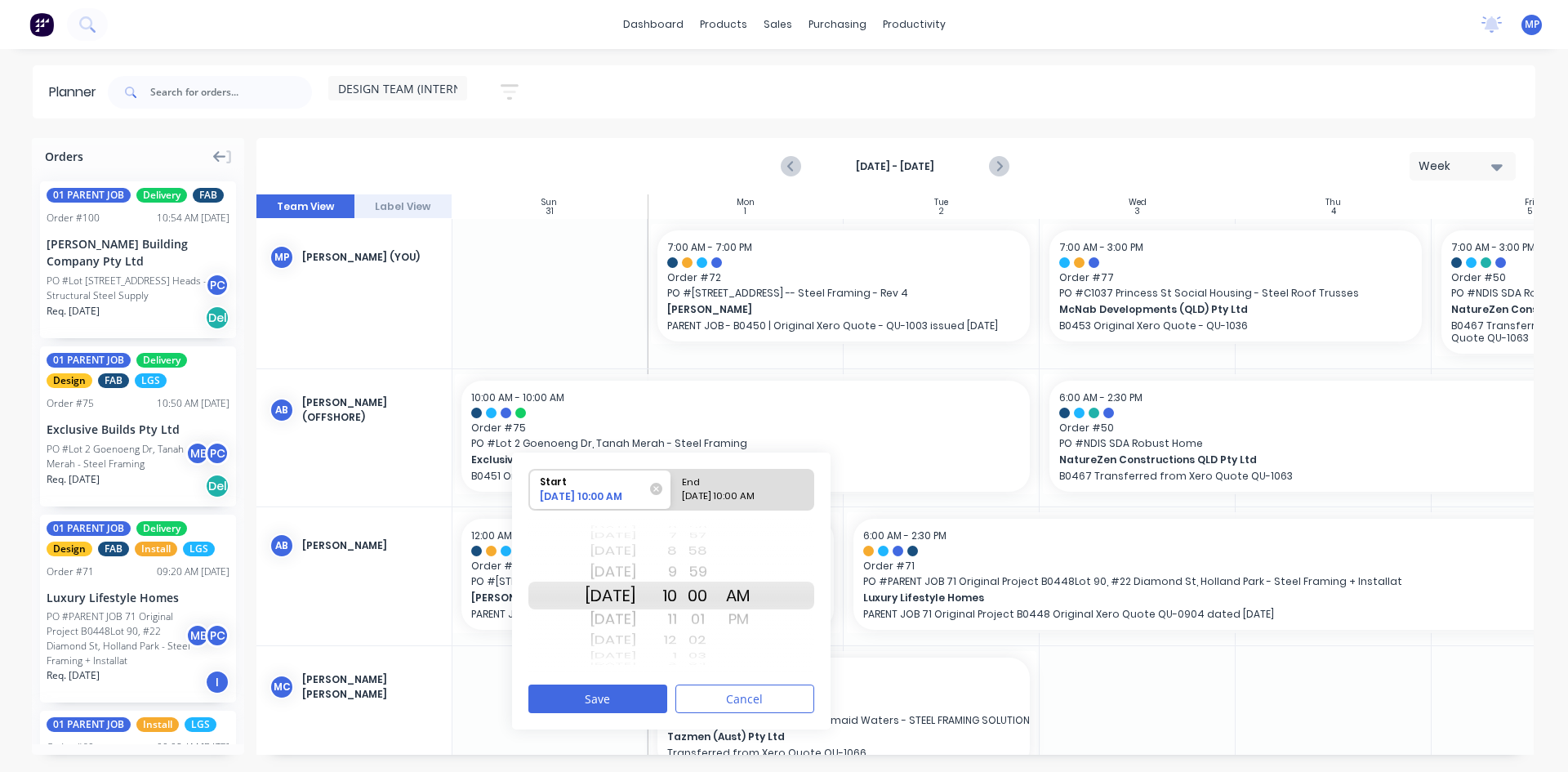
click at [634, 541] on div "[DATE]" at bounding box center [610, 551] width 52 height 21
click at [636, 575] on div "[DATE]" at bounding box center [610, 571] width 52 height 26
click at [606, 701] on button "Save" at bounding box center [597, 699] width 138 height 29
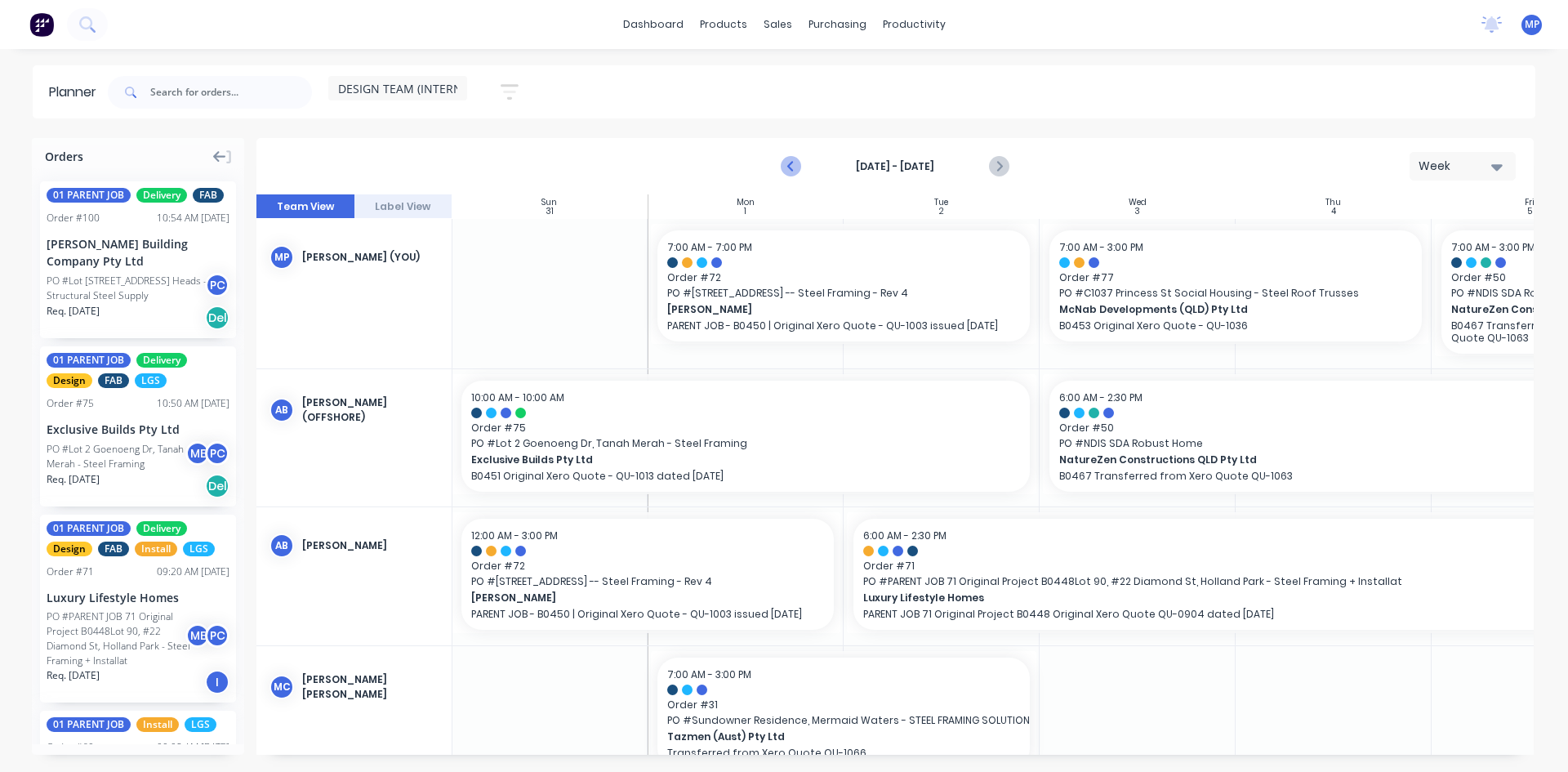
click at [800, 167] on icon "Previous page" at bounding box center [792, 167] width 20 height 20
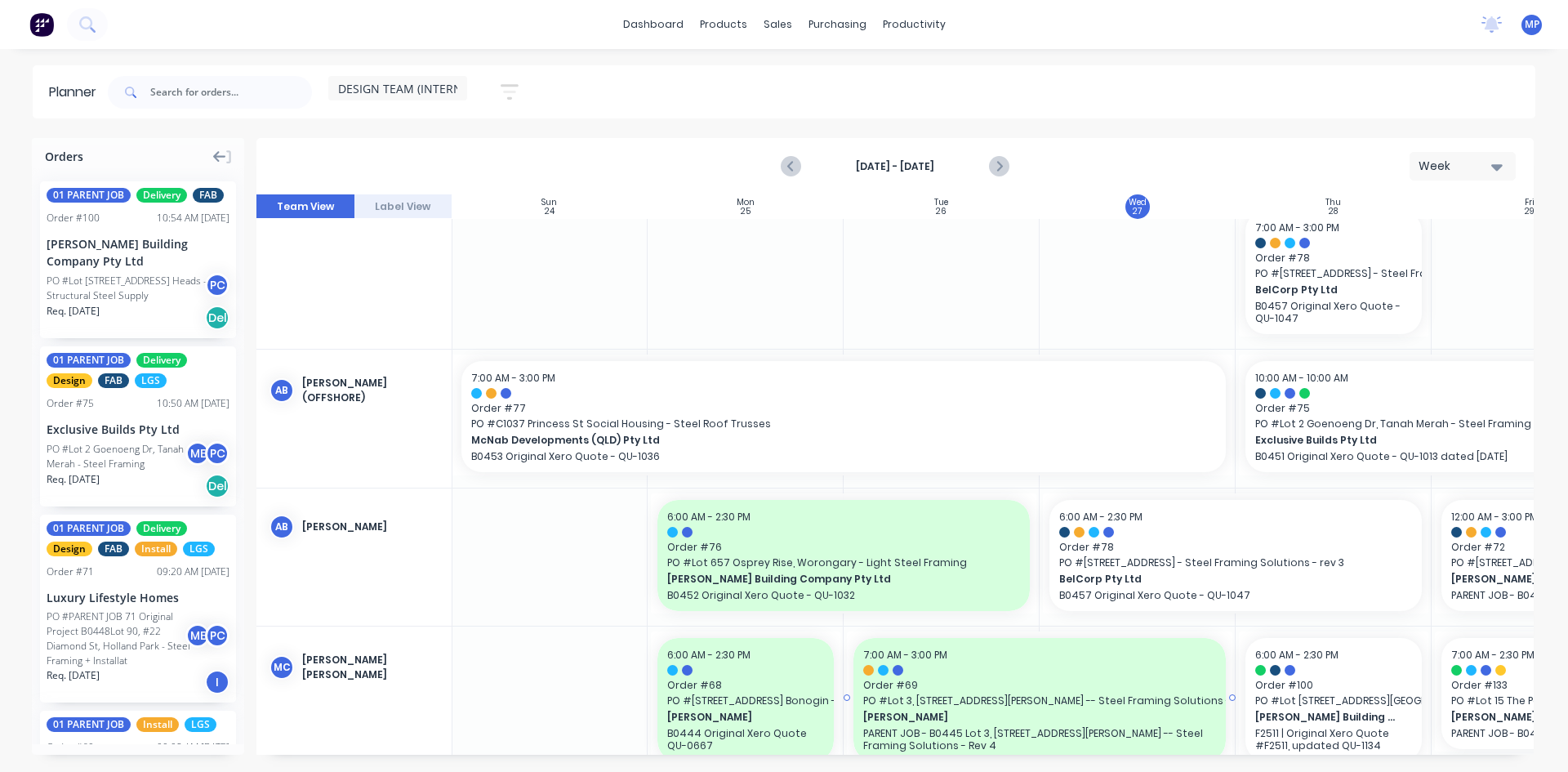
scroll to position [197, 1]
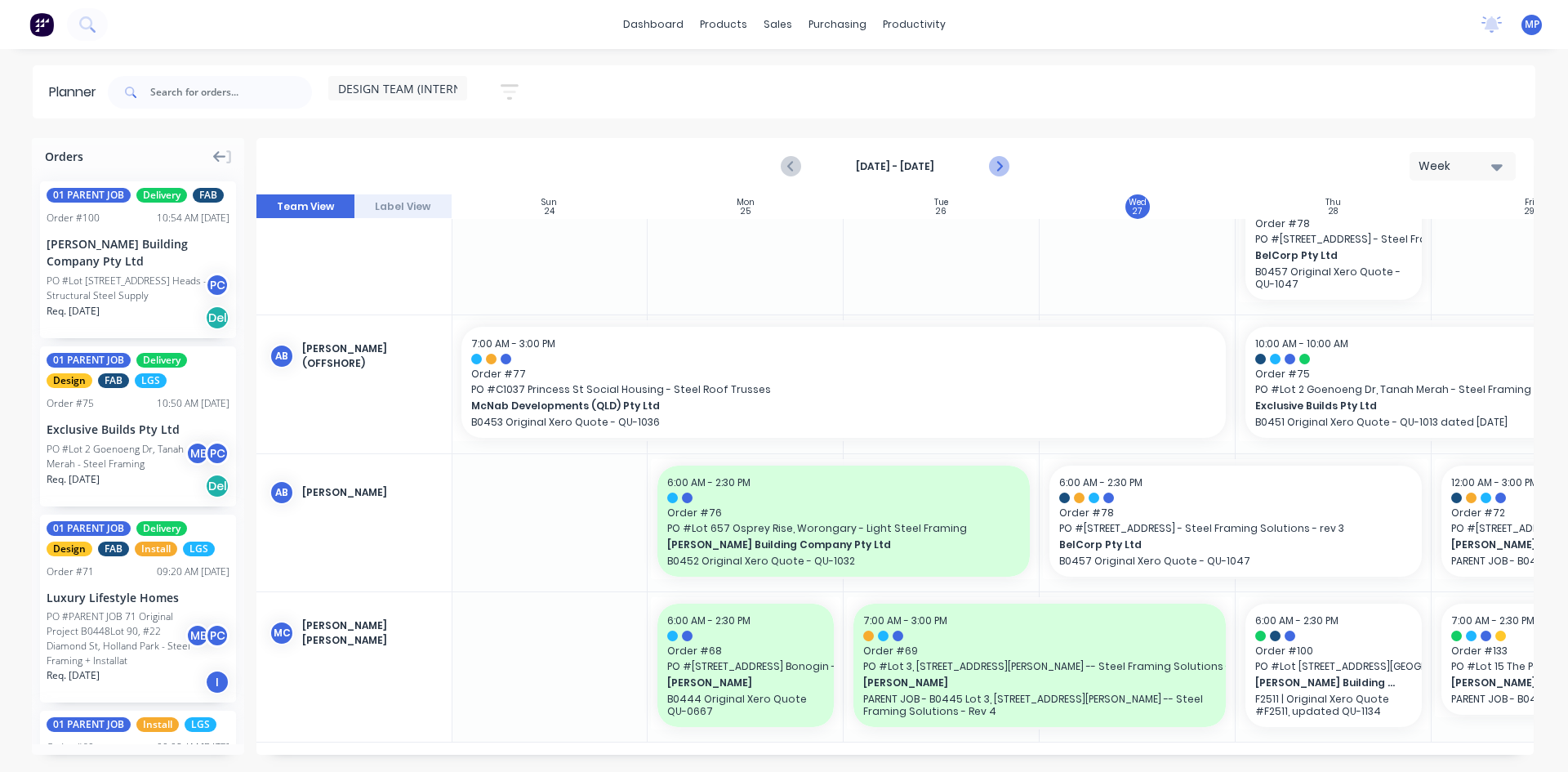
click at [999, 167] on icon "Next page" at bounding box center [998, 166] width 7 height 13
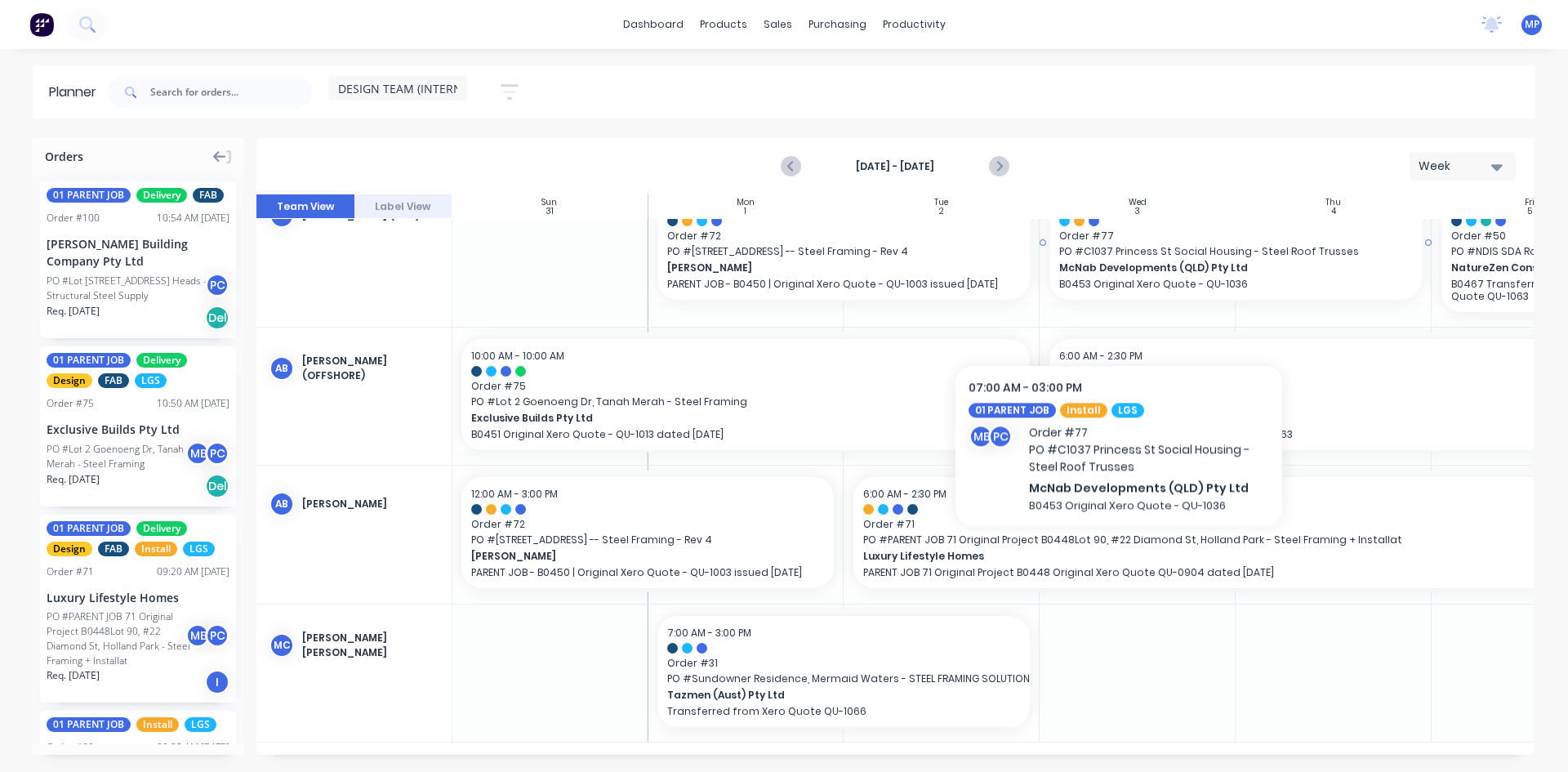
scroll to position [48, 1]
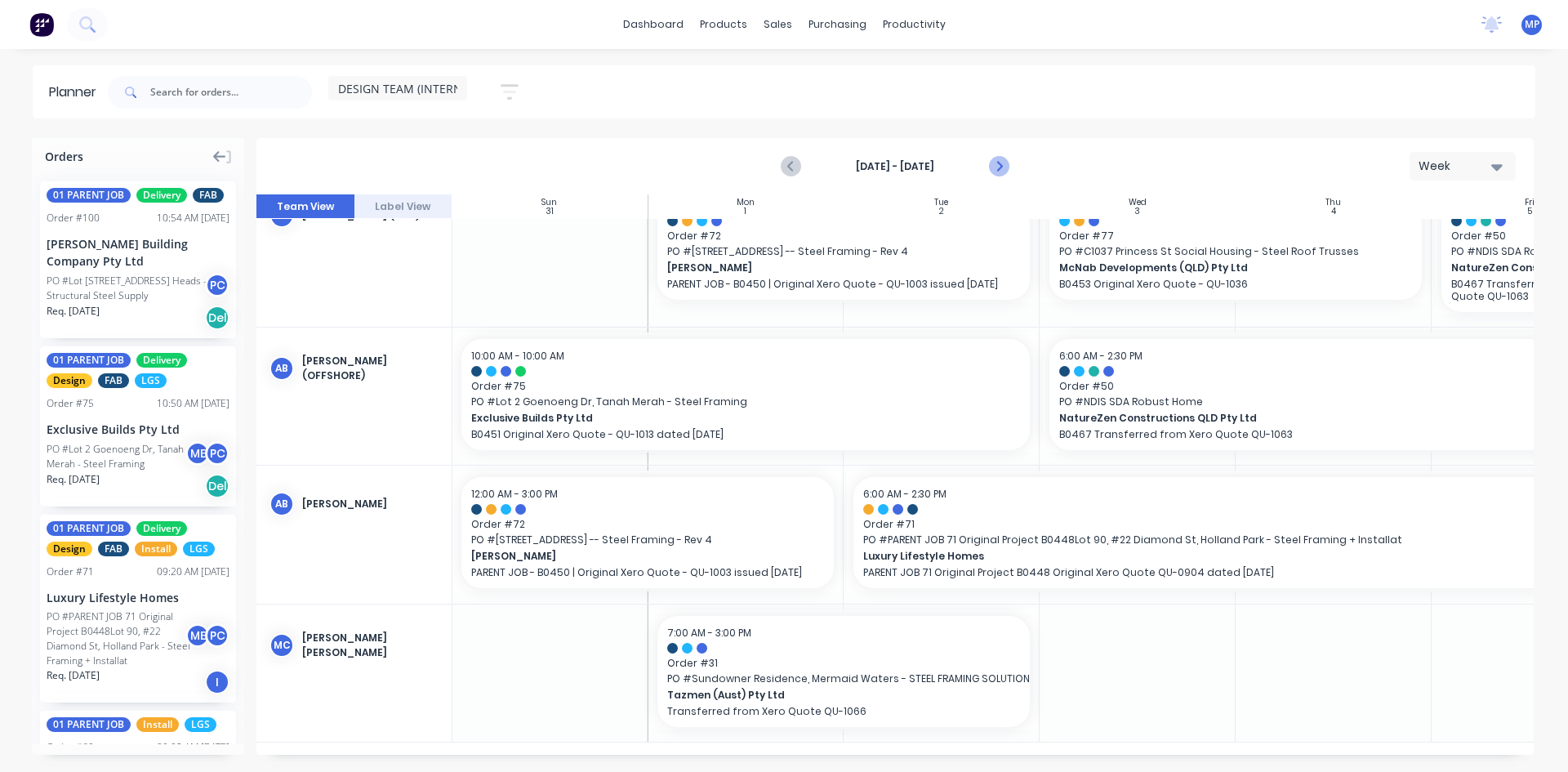
click at [999, 164] on icon "Next page" at bounding box center [998, 166] width 7 height 13
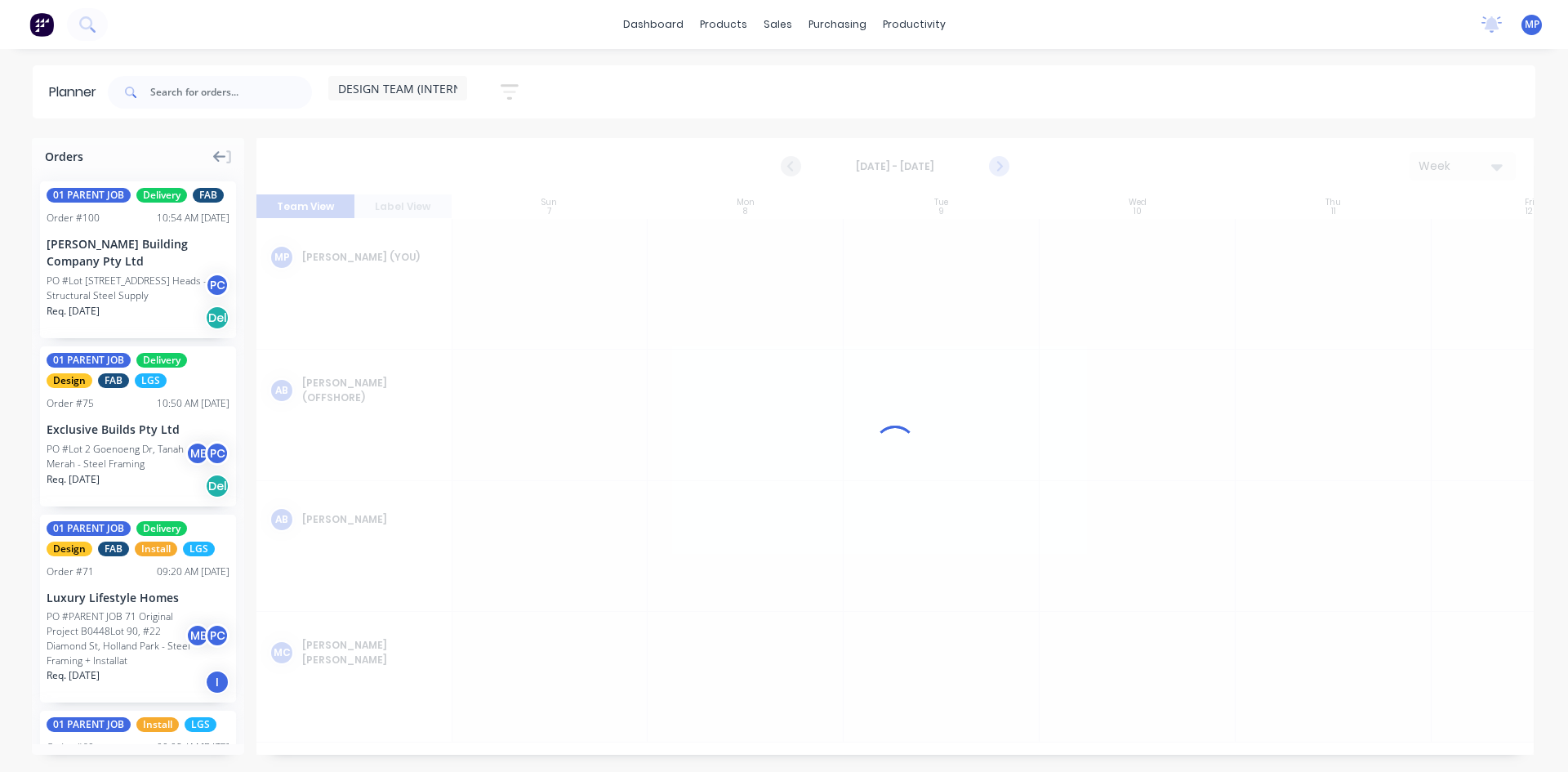
scroll to position [0, 1]
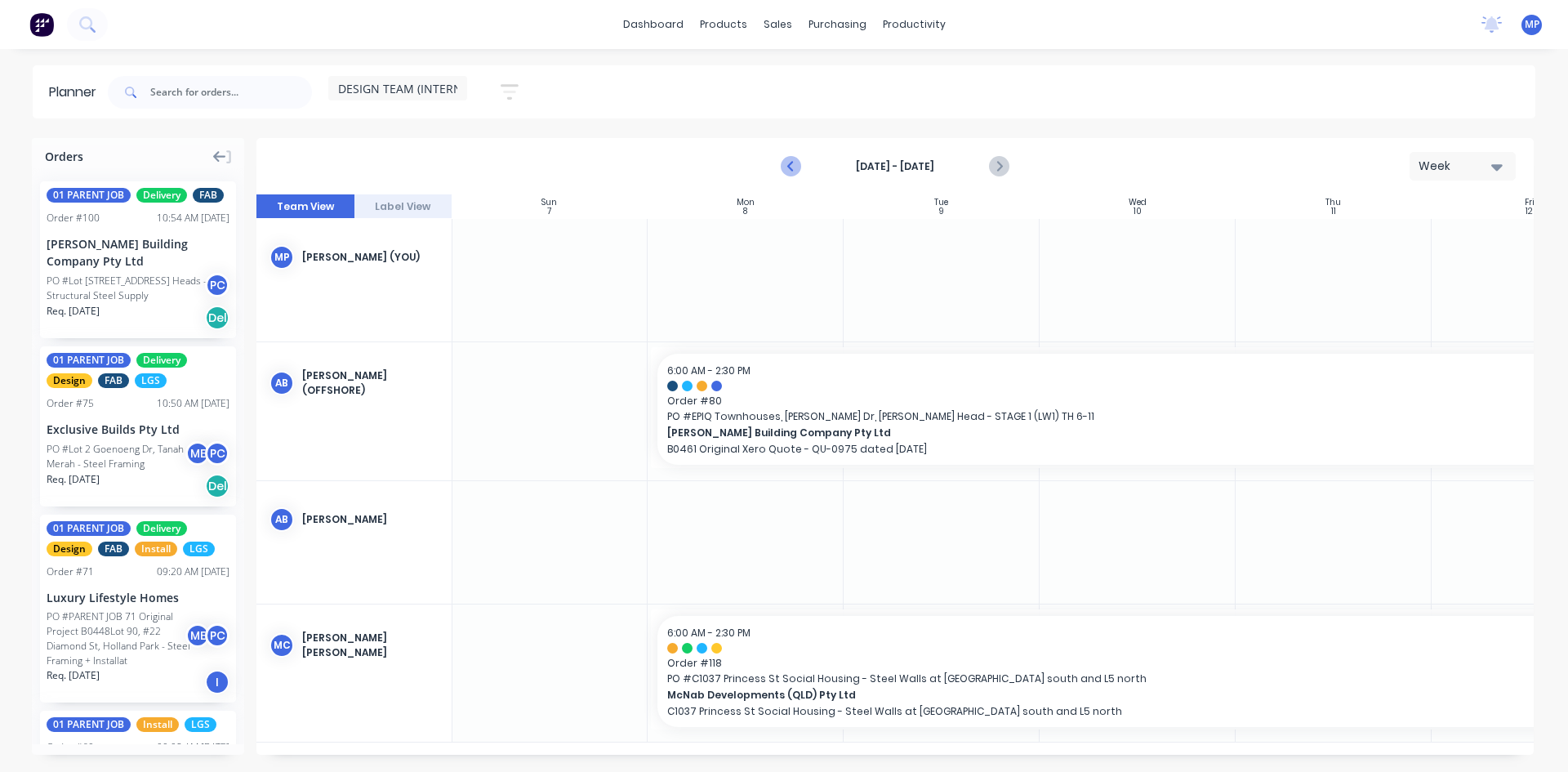
click at [789, 169] on icon "Previous page" at bounding box center [792, 167] width 20 height 20
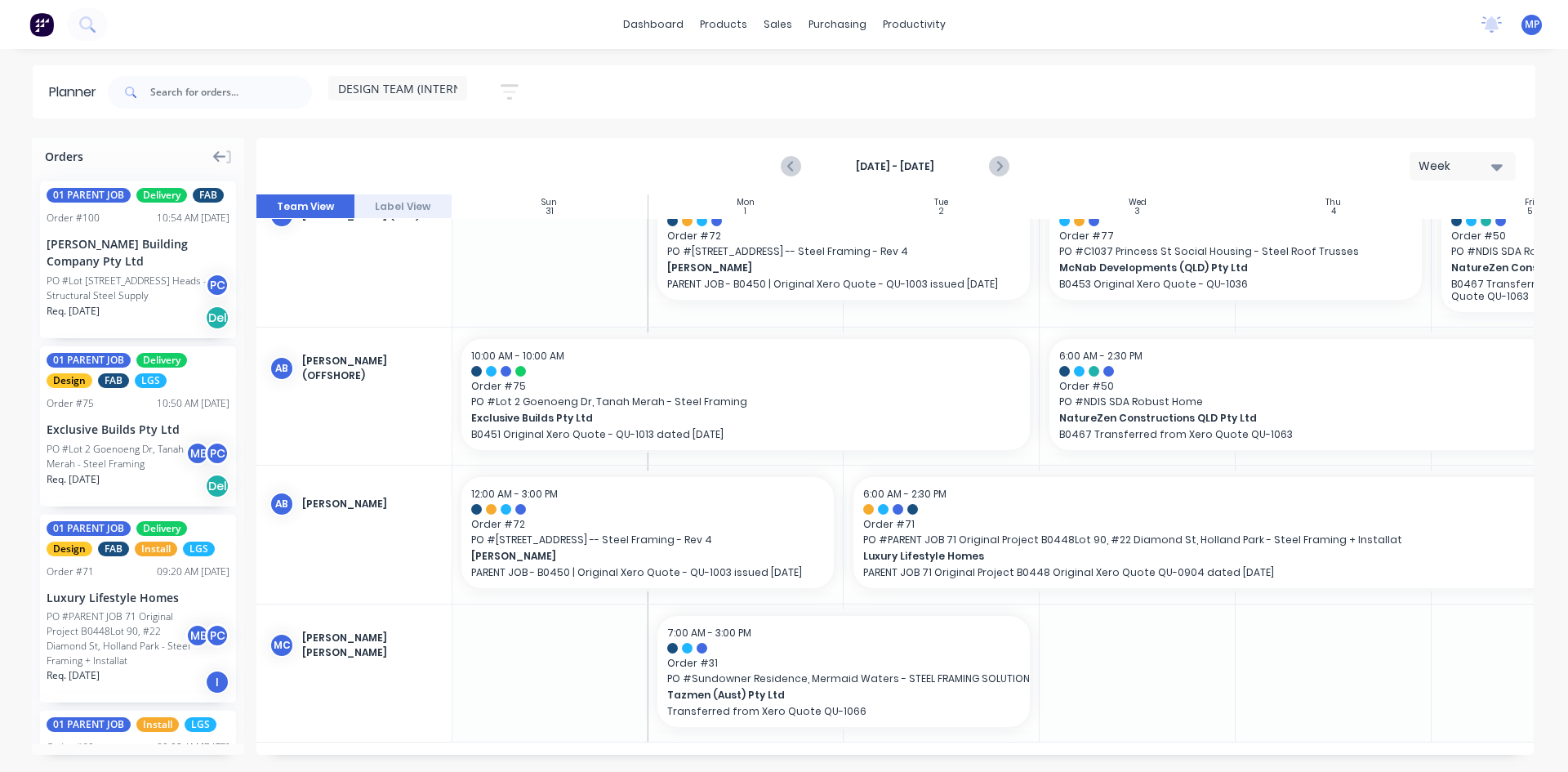
scroll to position [48, 1]
click at [512, 90] on icon "button" at bounding box center [509, 91] width 13 height 3
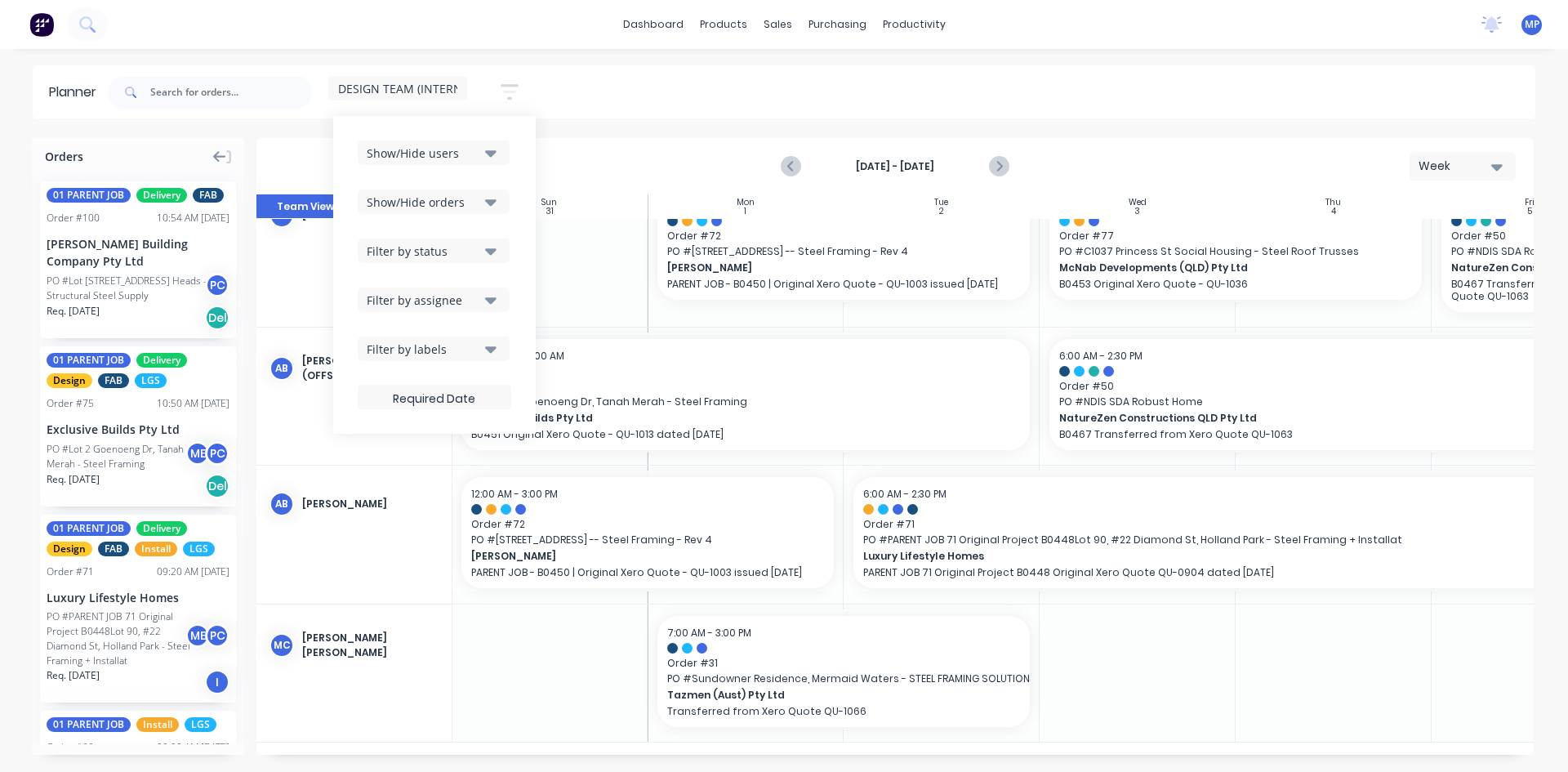
click at [492, 153] on icon "button" at bounding box center [491, 153] width 12 height 6
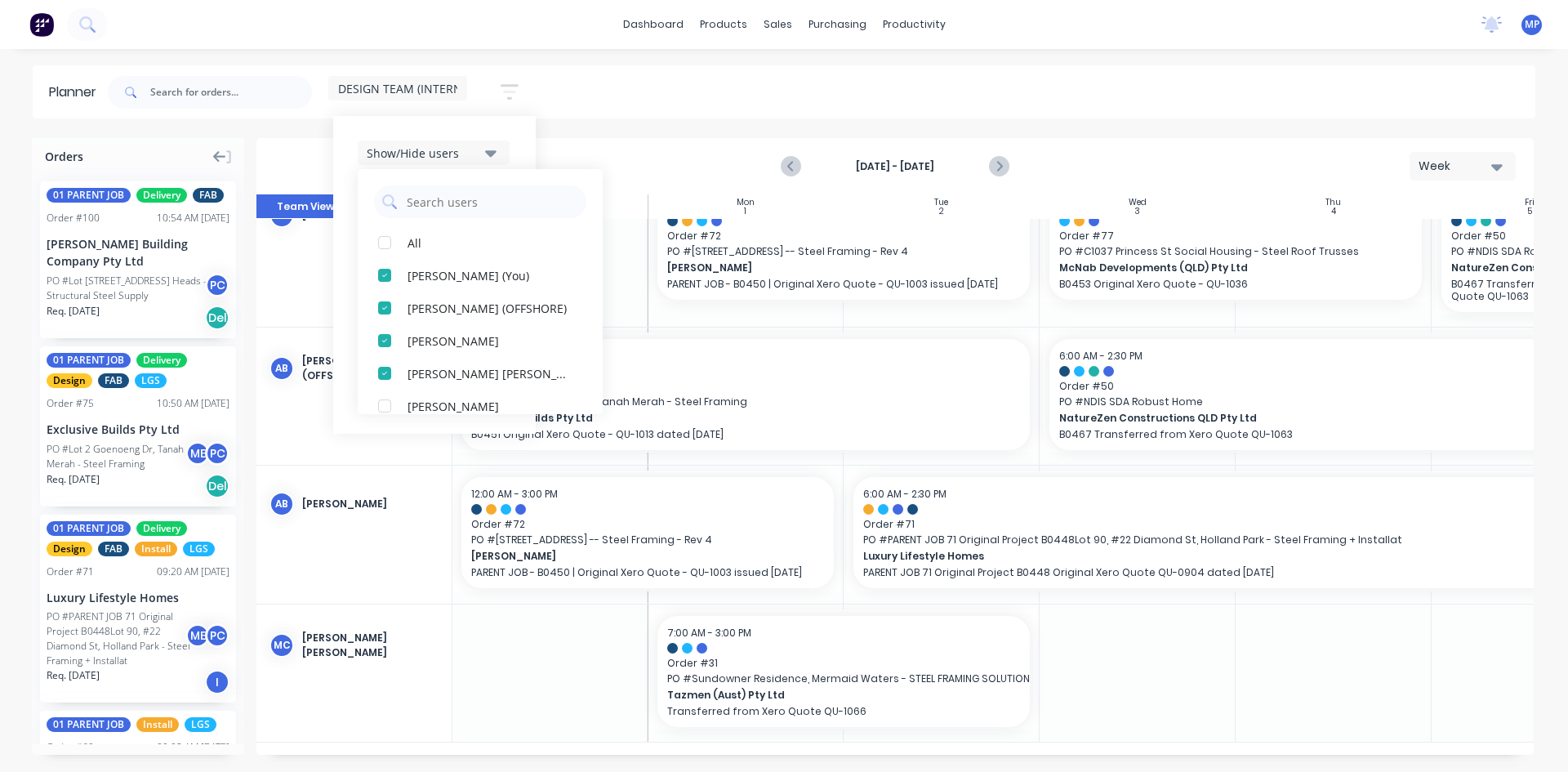
click at [447, 86] on span "DESIGN TEAM (INTERNAL)" at bounding box center [407, 88] width 140 height 17
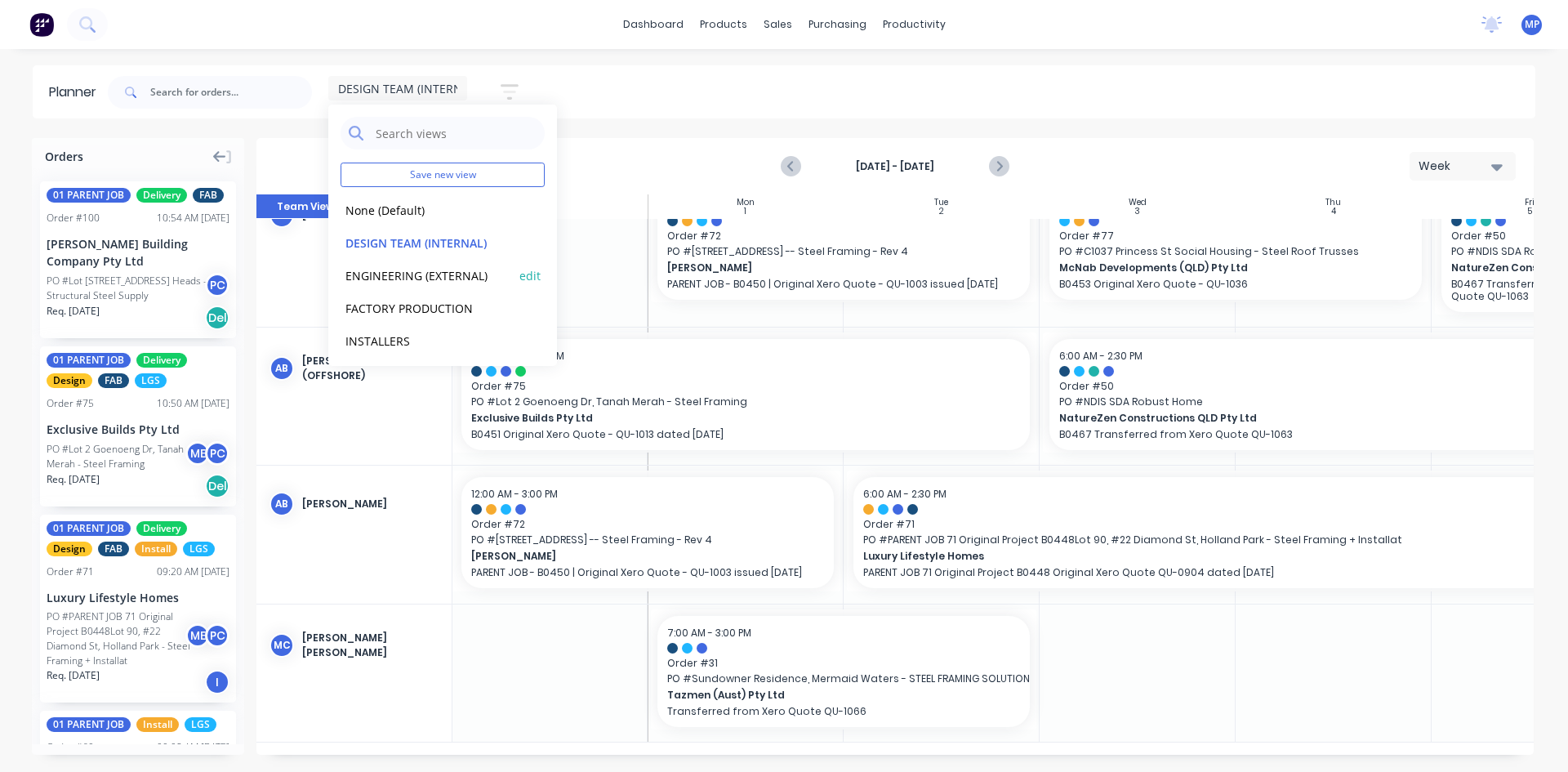
click at [451, 275] on button "ENGINEERING (EXTERNAL)" at bounding box center [427, 274] width 174 height 19
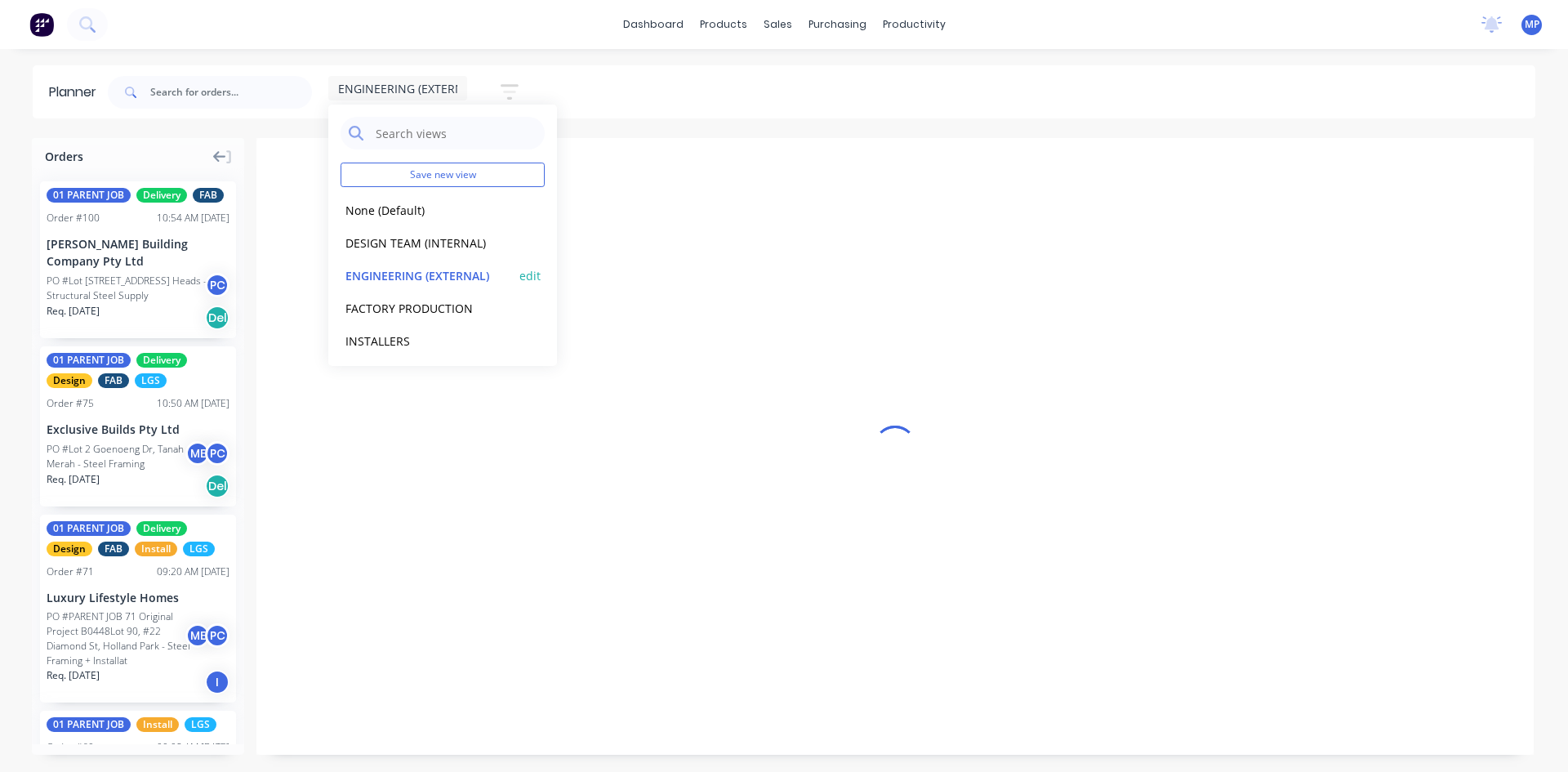
scroll to position [0, 1140]
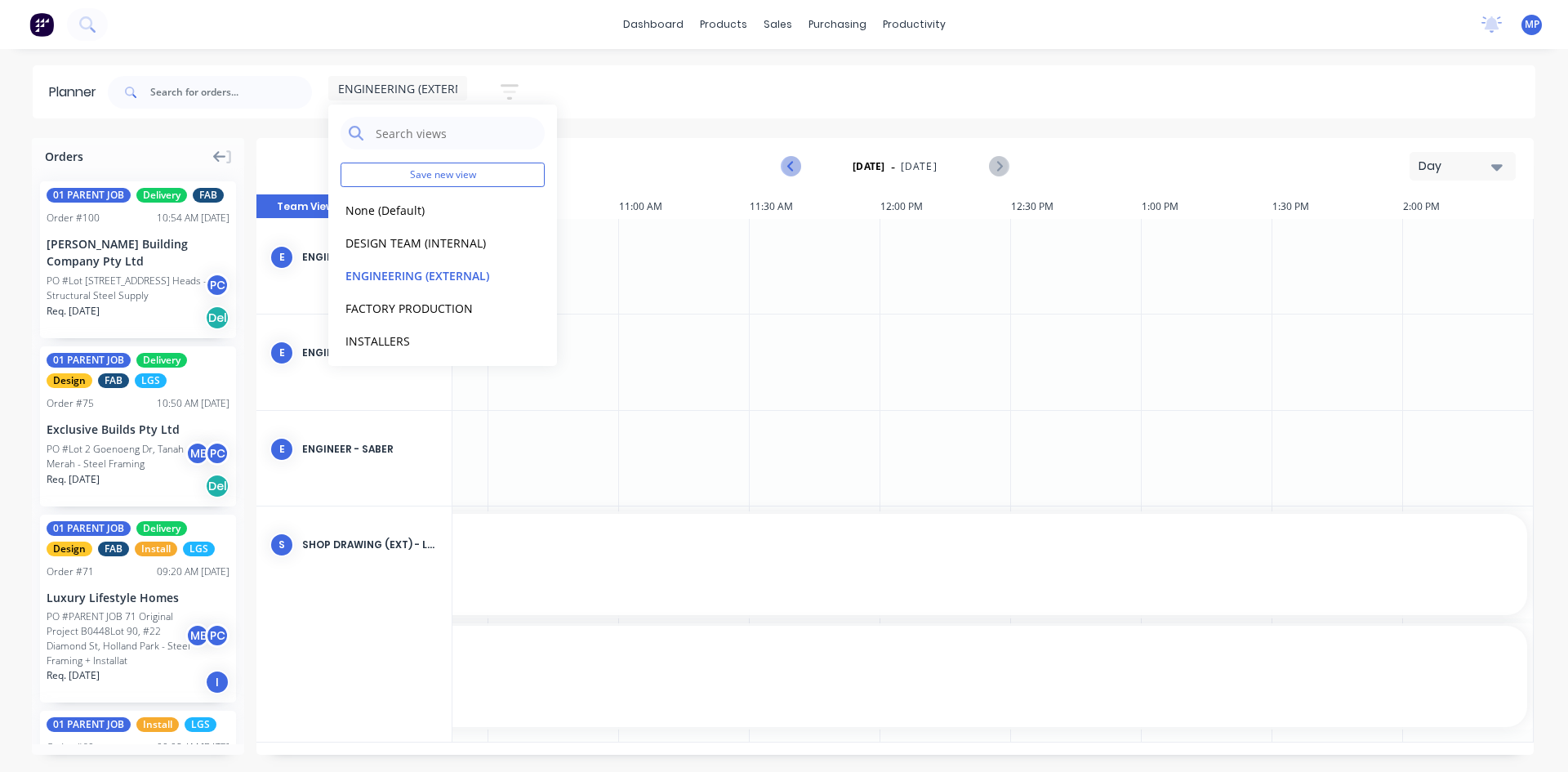
click at [792, 165] on icon "Previous page" at bounding box center [792, 166] width 7 height 13
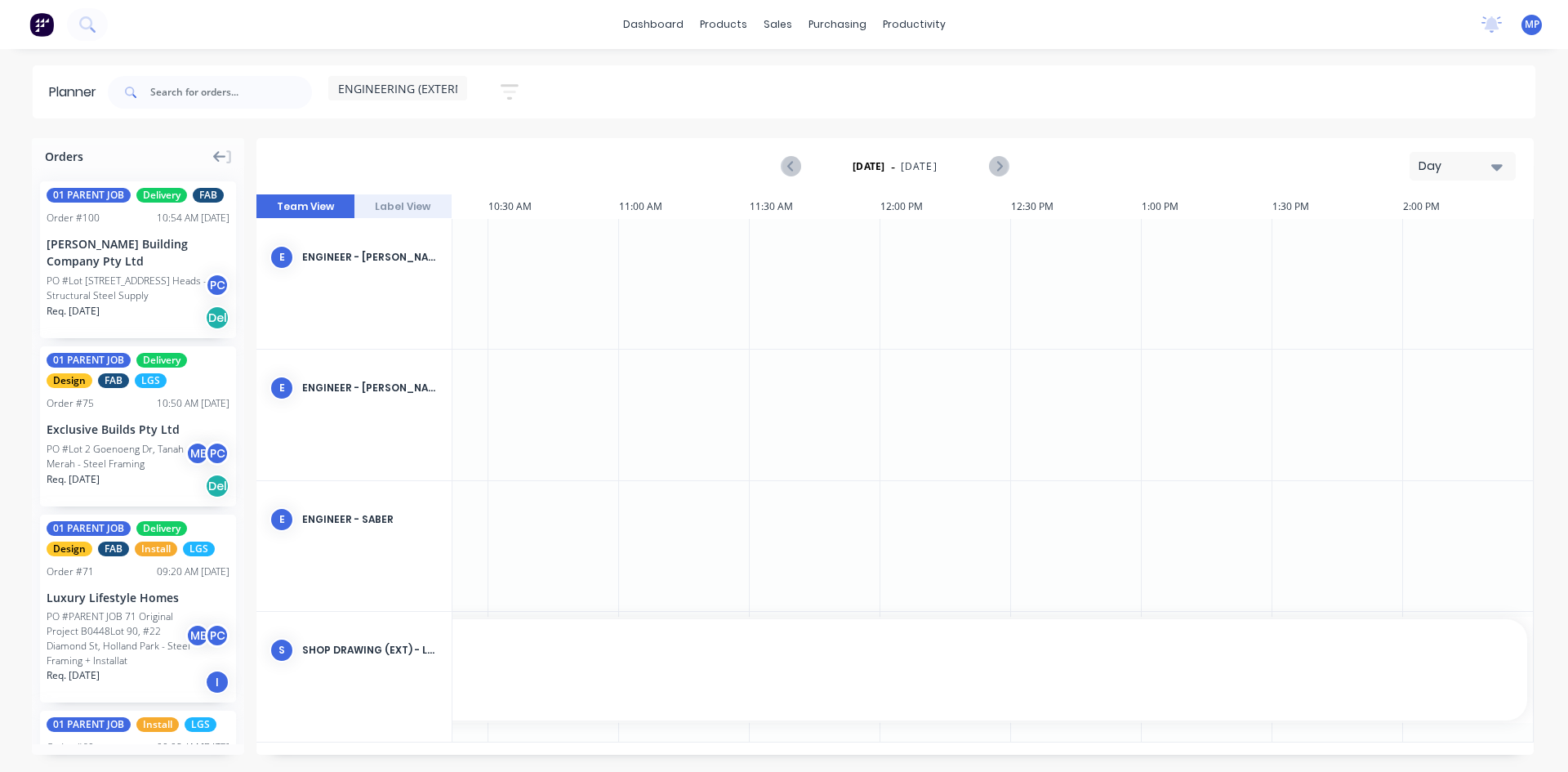
click at [1496, 157] on icon "button" at bounding box center [1497, 166] width 12 height 18
click at [1415, 242] on div "Week" at bounding box center [1433, 242] width 162 height 33
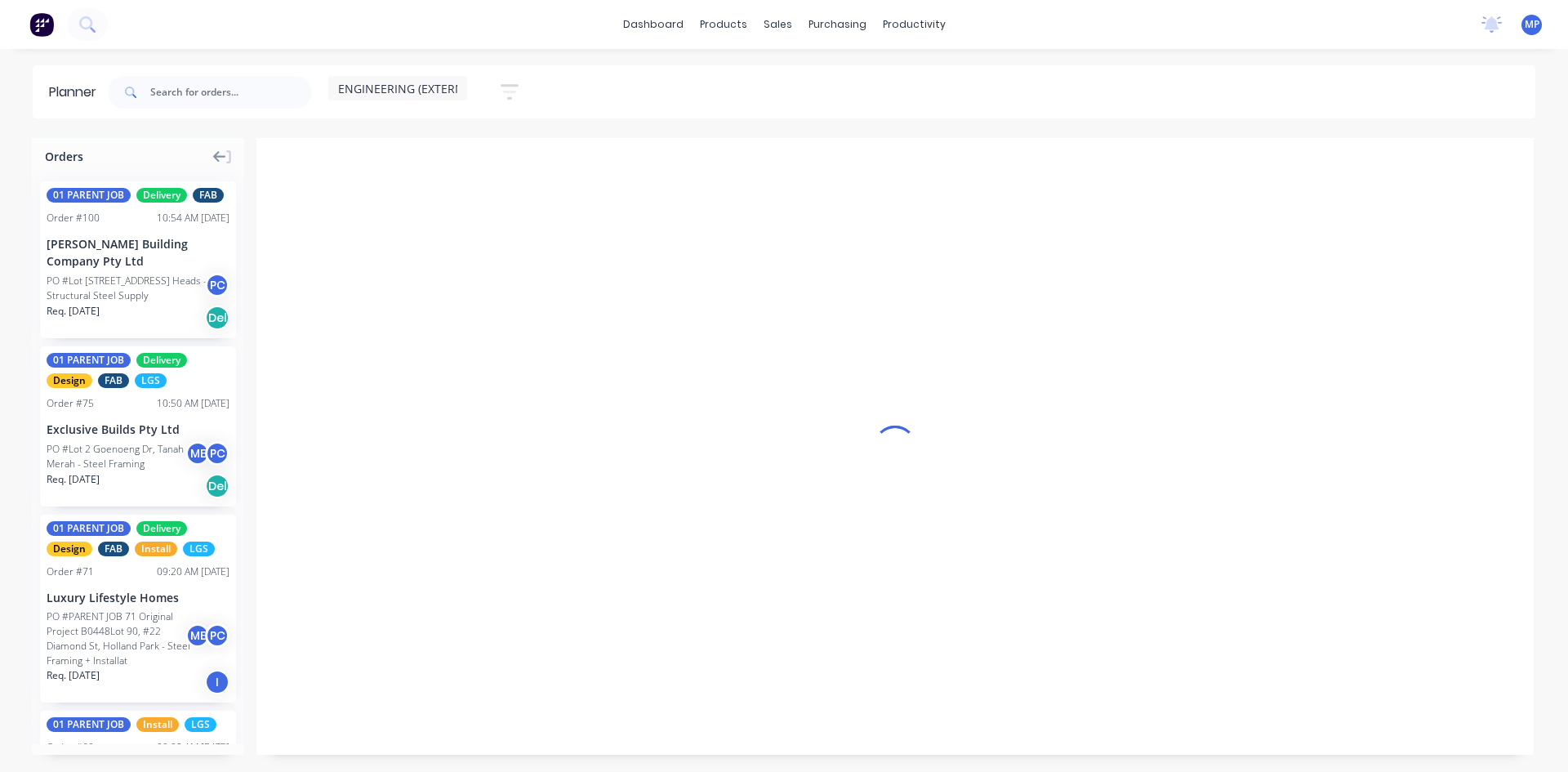
scroll to position [0, 1]
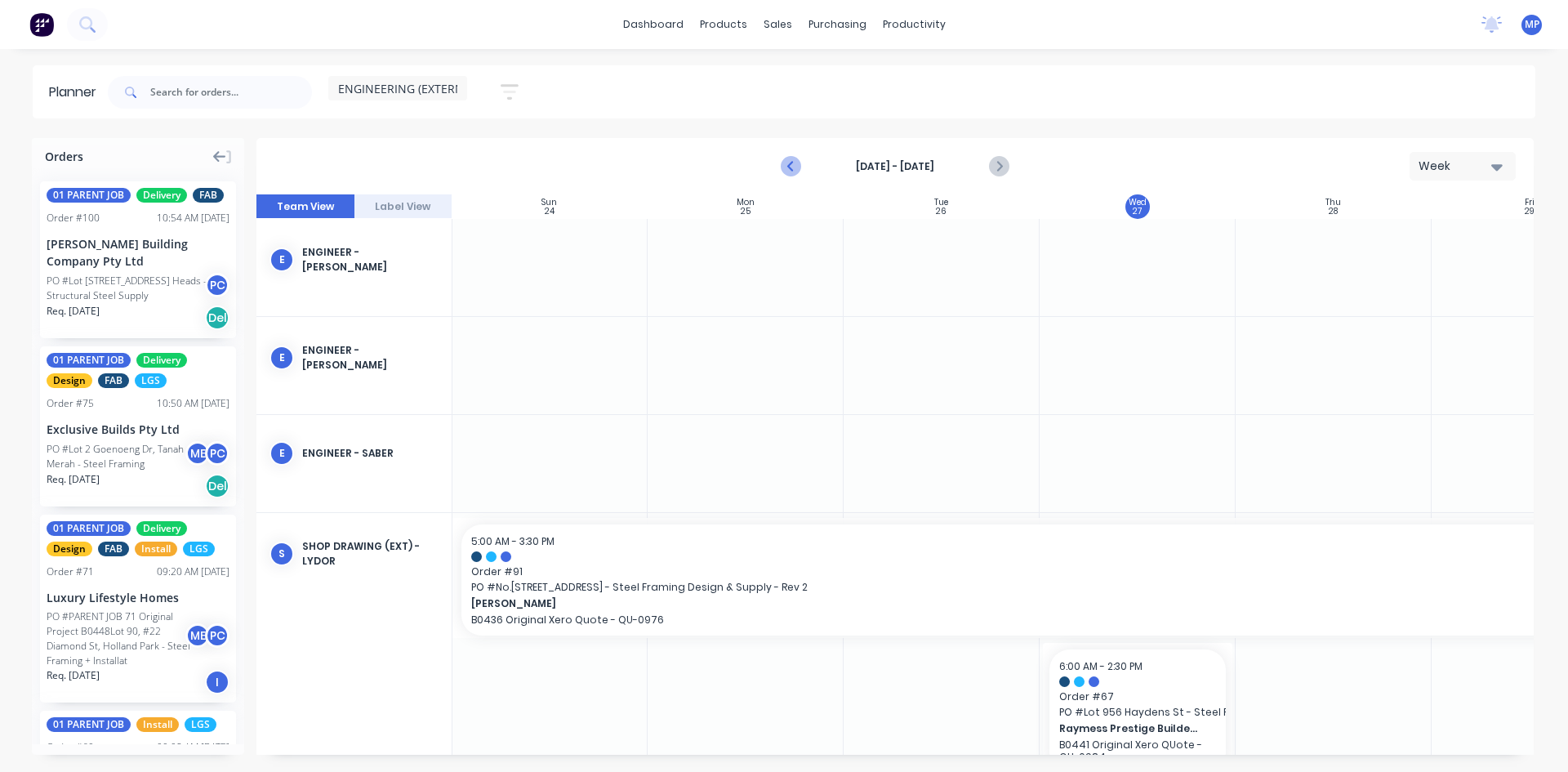
click at [793, 170] on icon "Previous page" at bounding box center [792, 166] width 7 height 13
